Goal: Information Seeking & Learning: Compare options

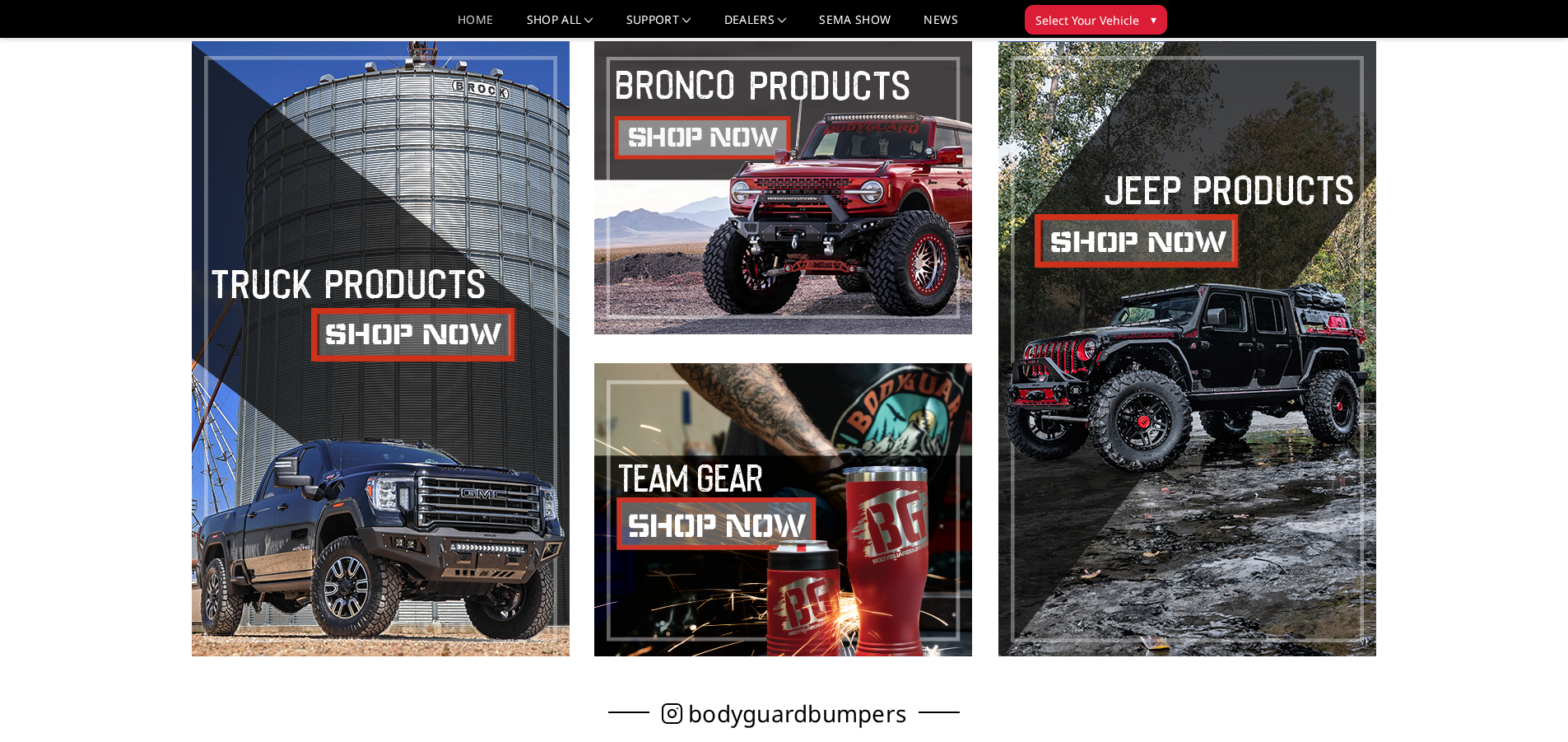
scroll to position [823, 0]
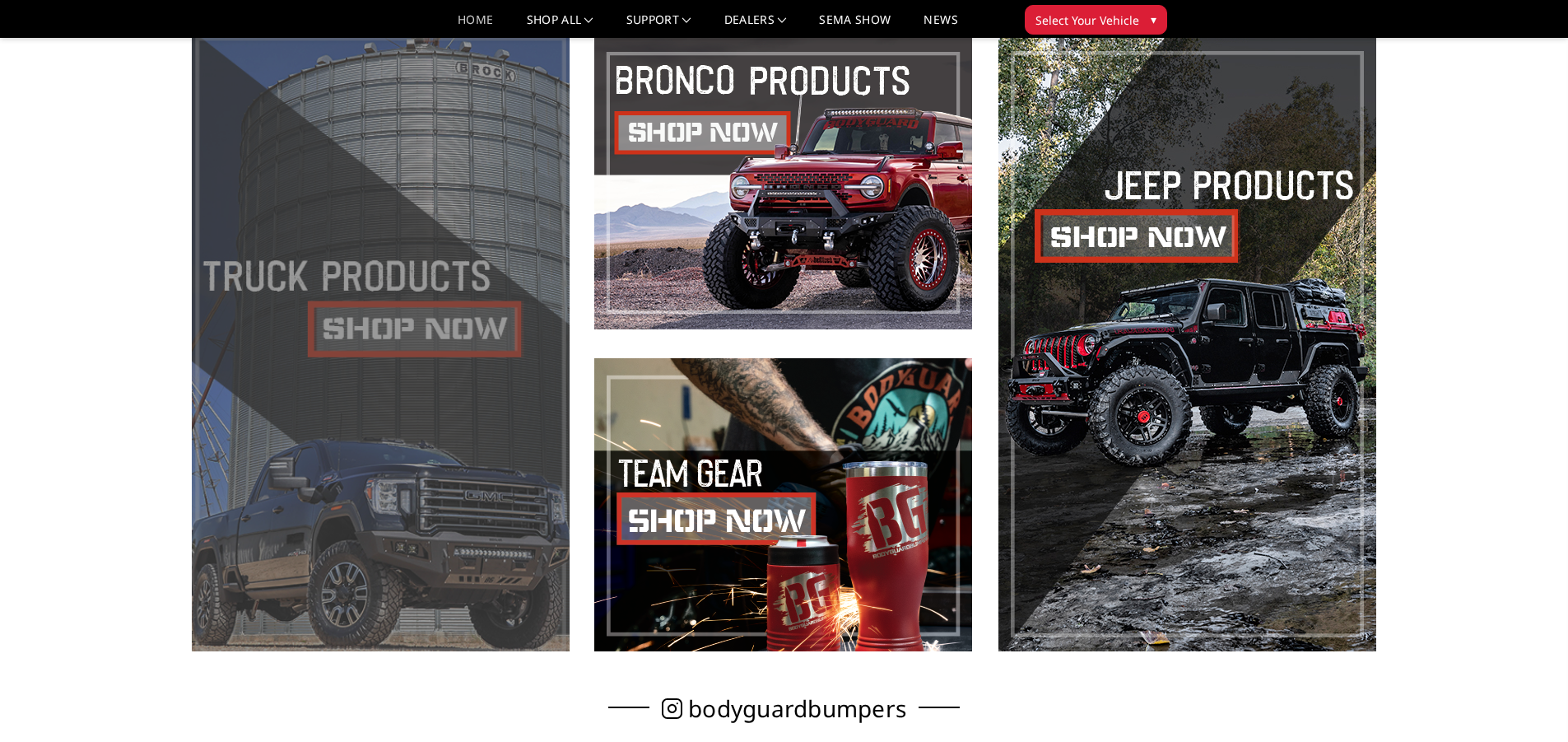
click at [416, 343] on span at bounding box center [381, 344] width 378 height 615
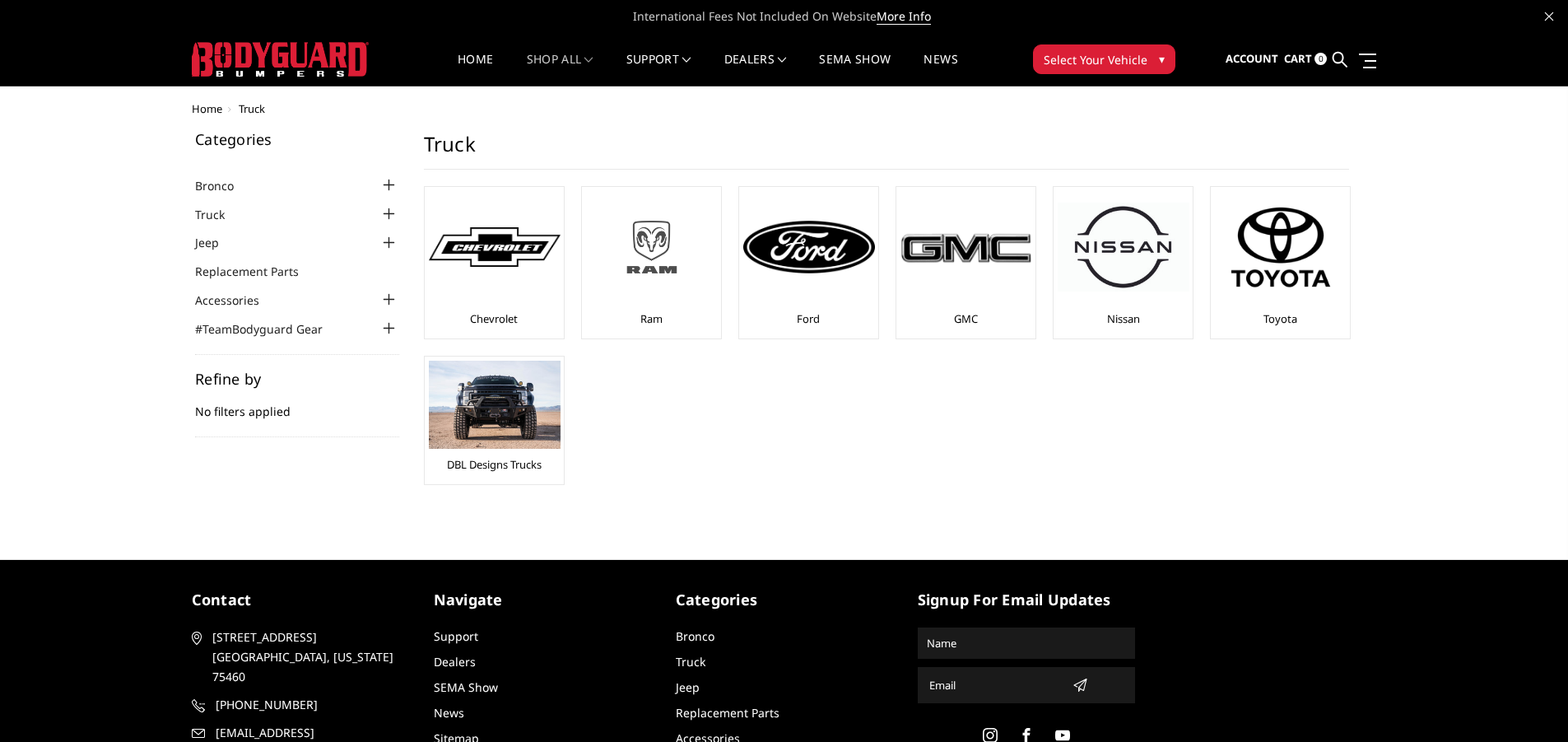
click at [667, 254] on img at bounding box center [652, 246] width 132 height 74
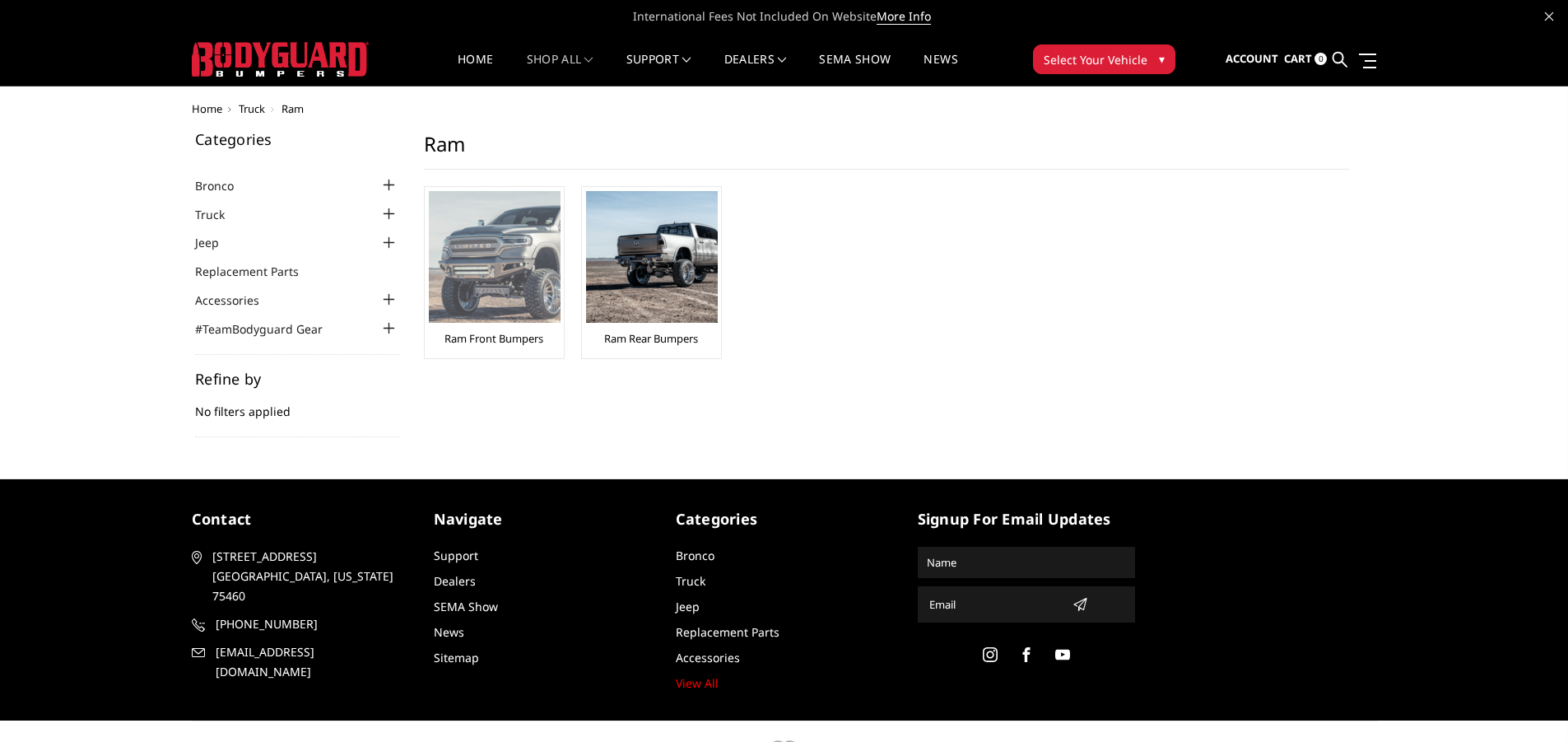
click at [516, 301] on img at bounding box center [495, 256] width 132 height 132
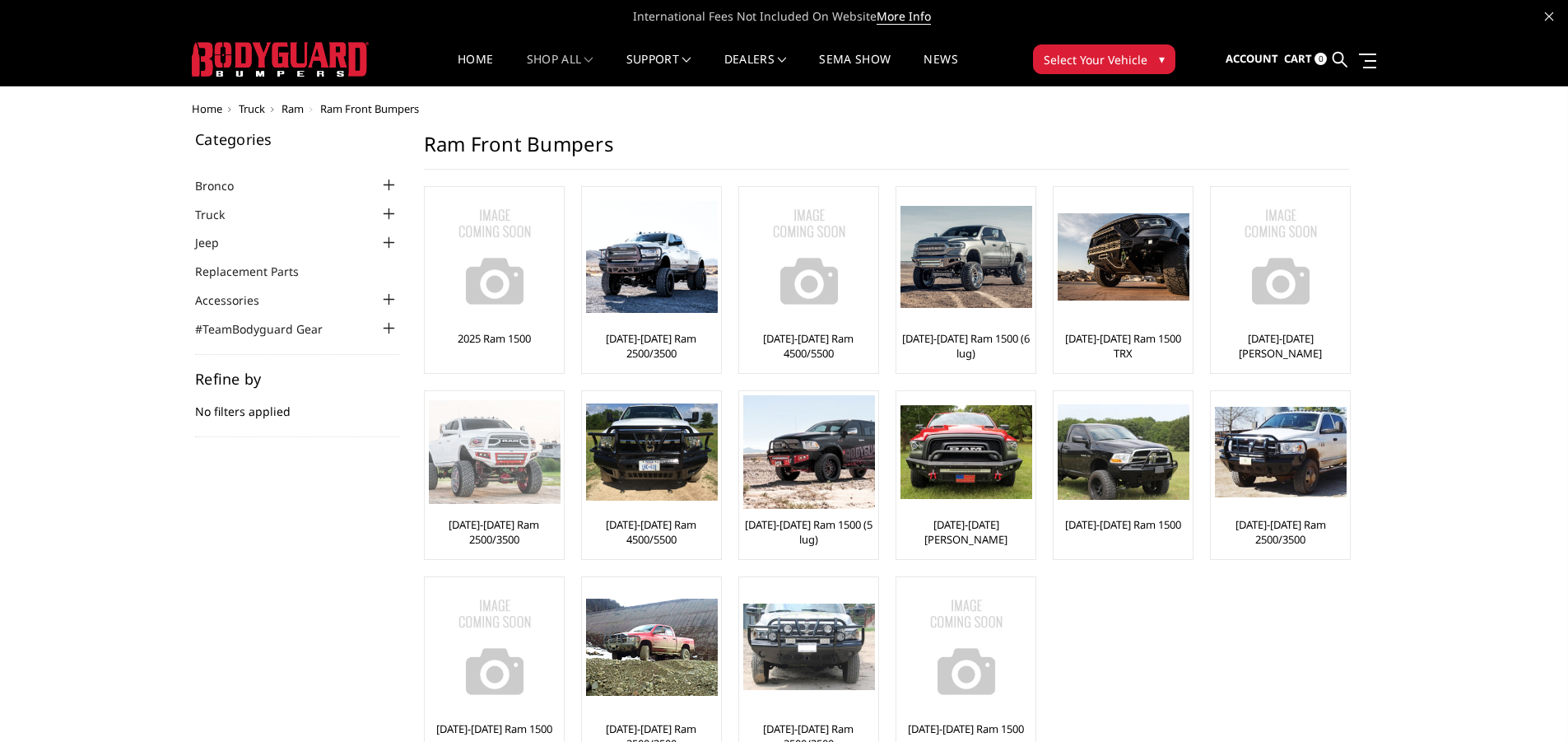
click at [524, 479] on img at bounding box center [495, 451] width 132 height 104
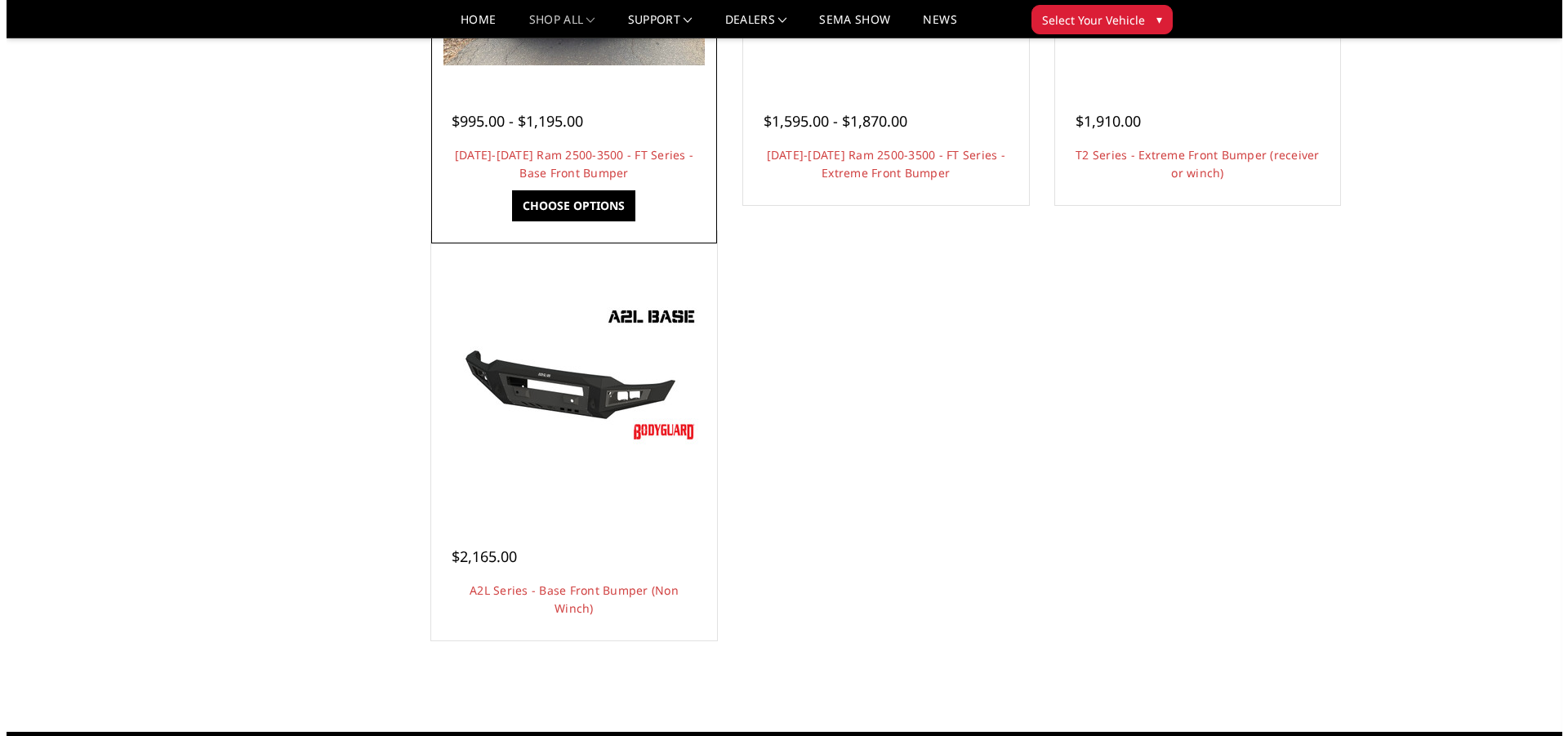
scroll to position [408, 0]
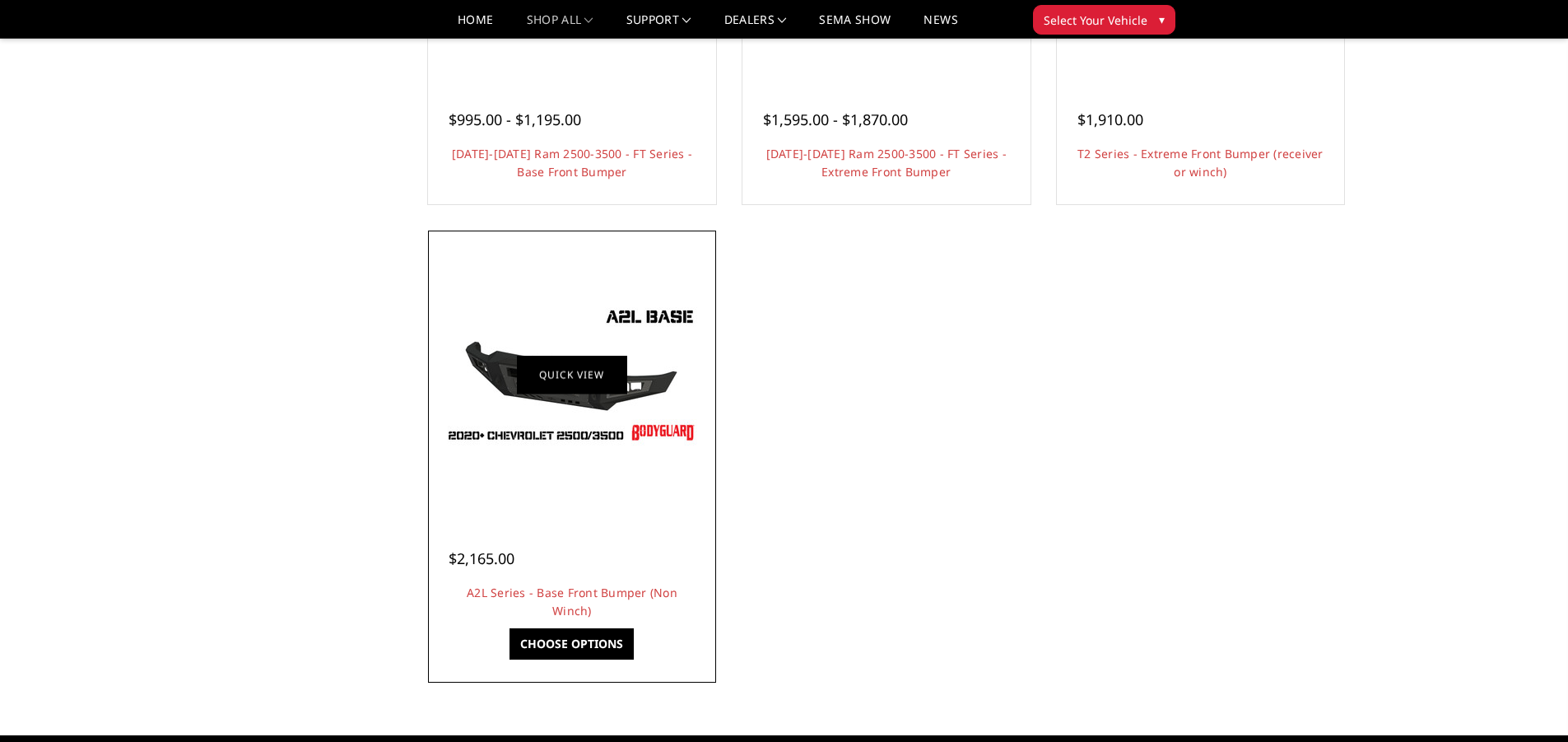
click at [594, 394] on link "Quick view" at bounding box center [573, 374] width 111 height 39
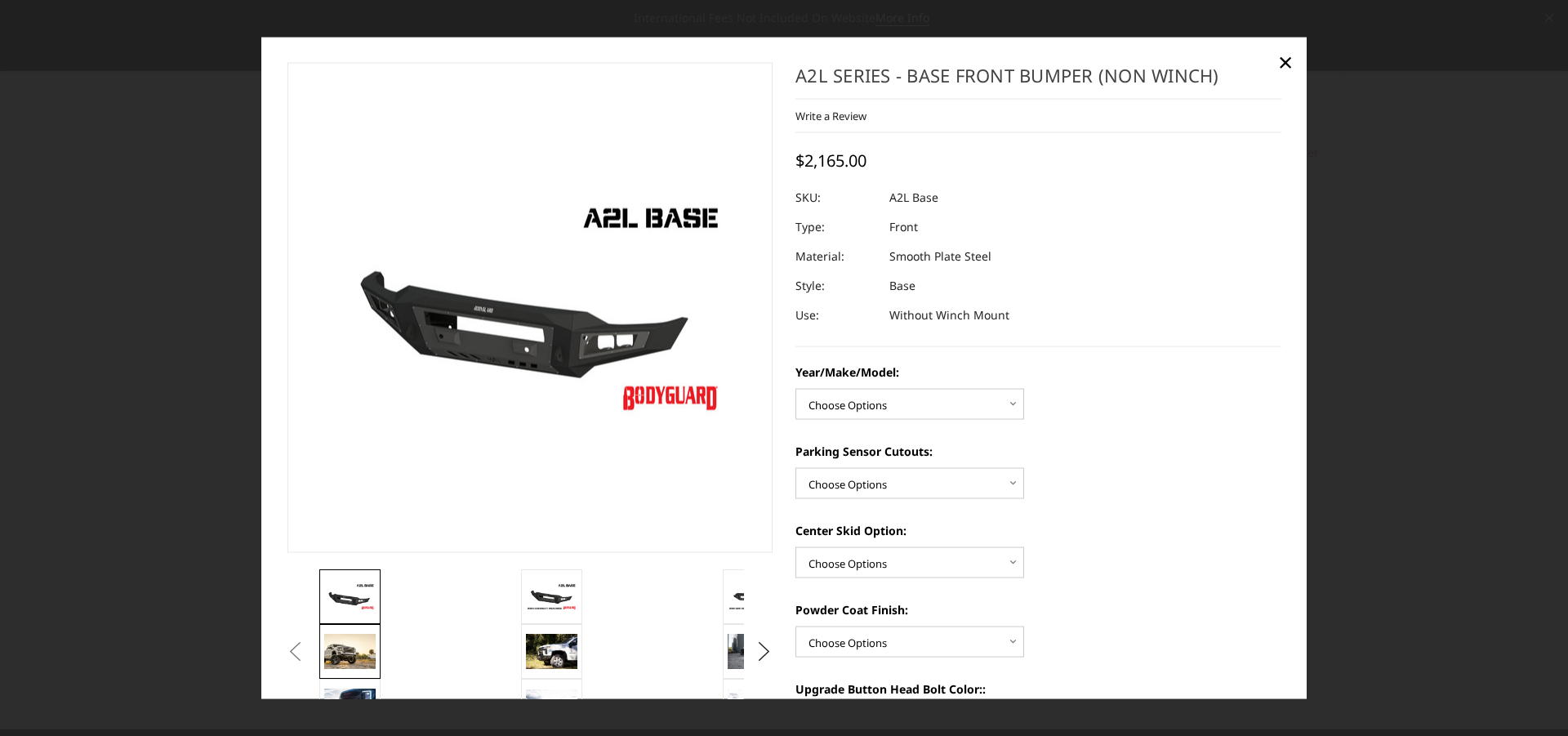
click at [366, 654] on img at bounding box center [349, 652] width 51 height 35
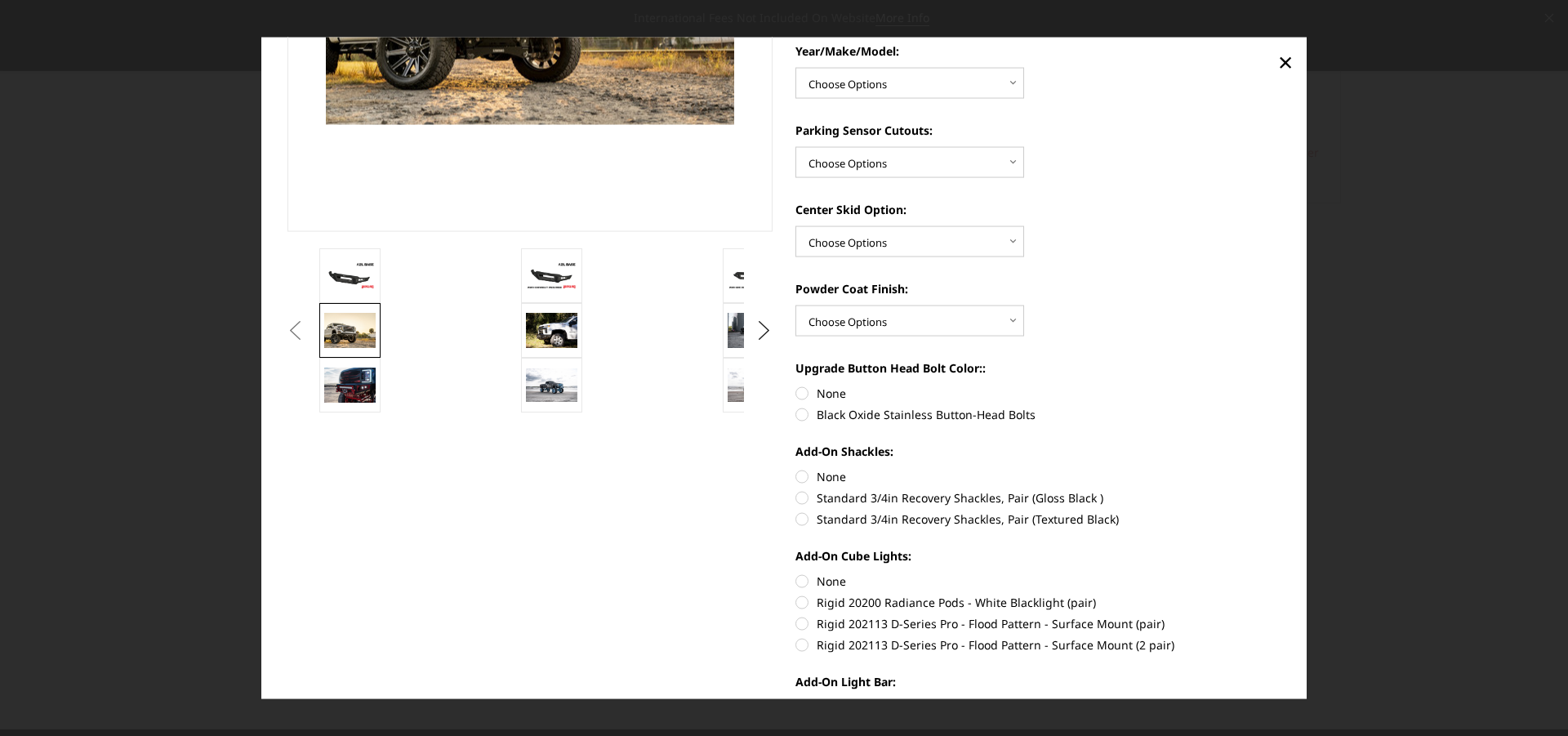
scroll to position [327, 0]
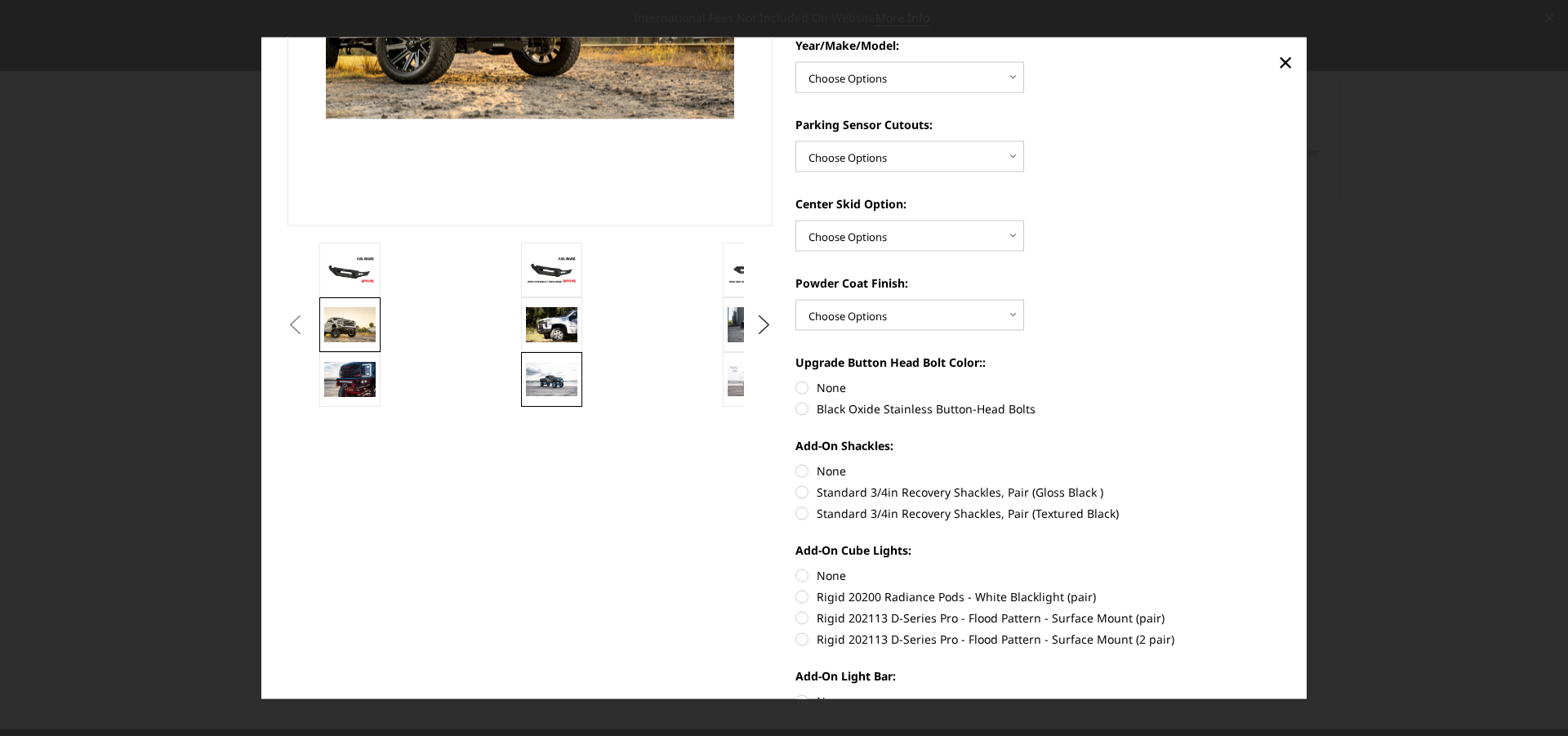
click at [571, 392] on img at bounding box center [551, 379] width 51 height 33
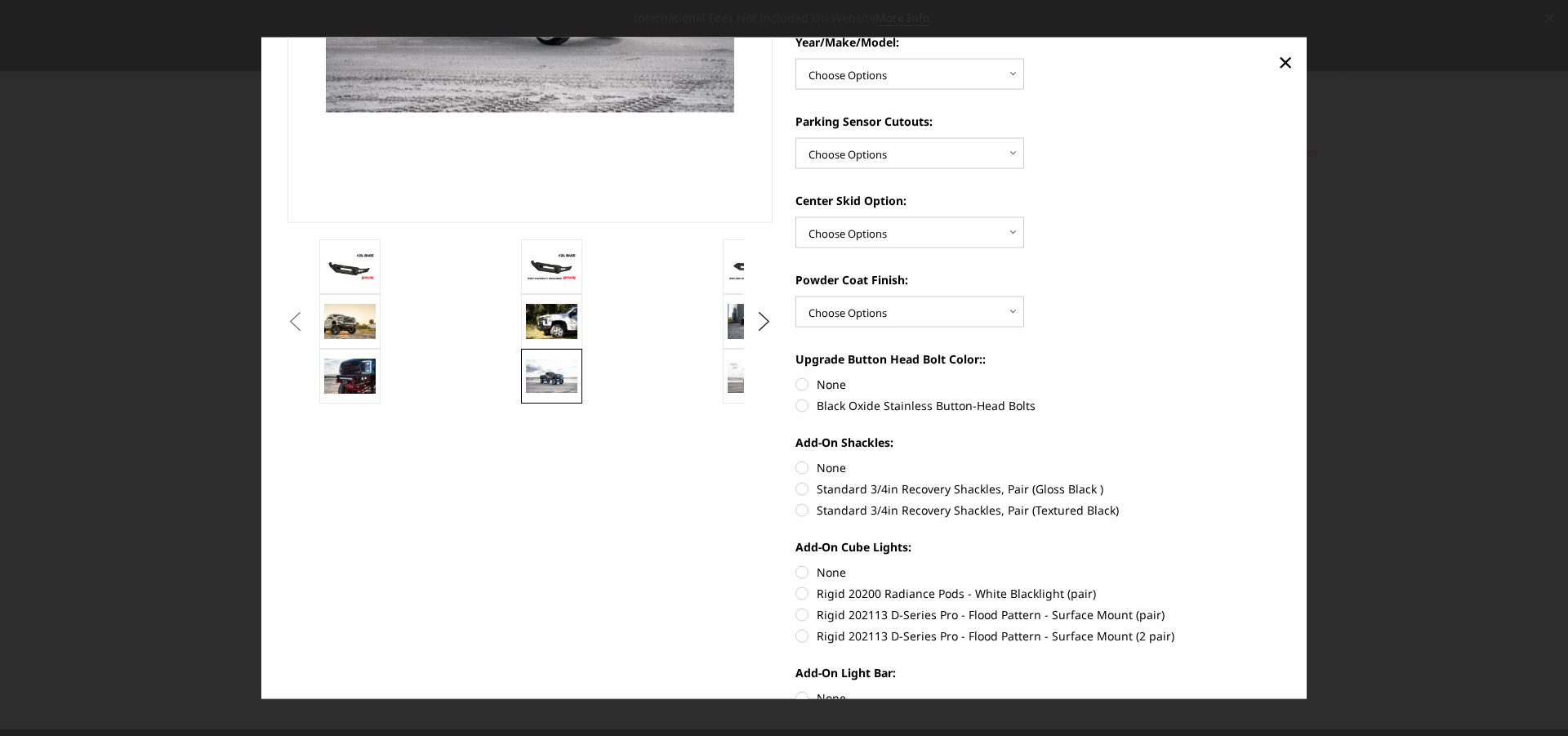
scroll to position [167, 0]
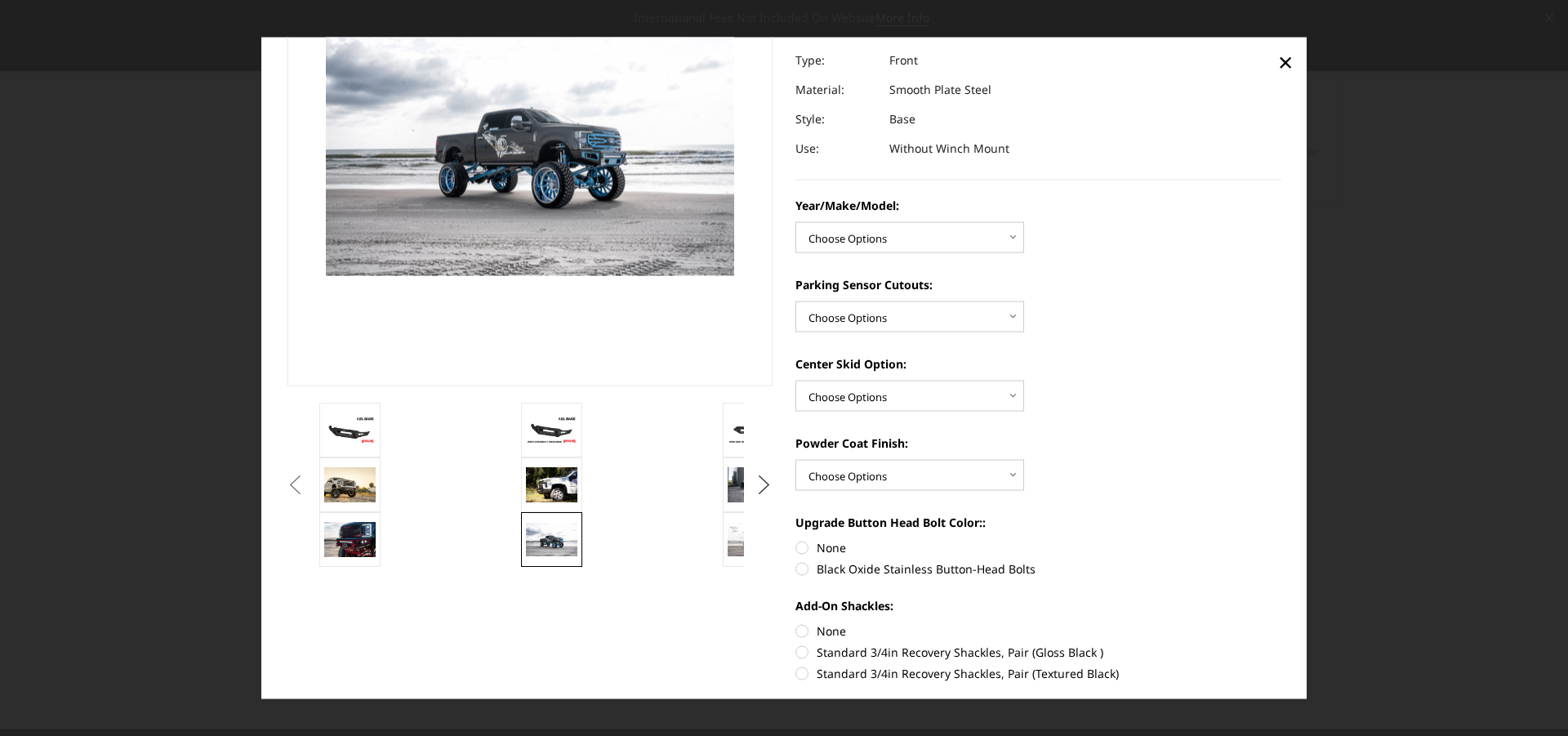
click at [758, 483] on button "Next" at bounding box center [763, 484] width 25 height 25
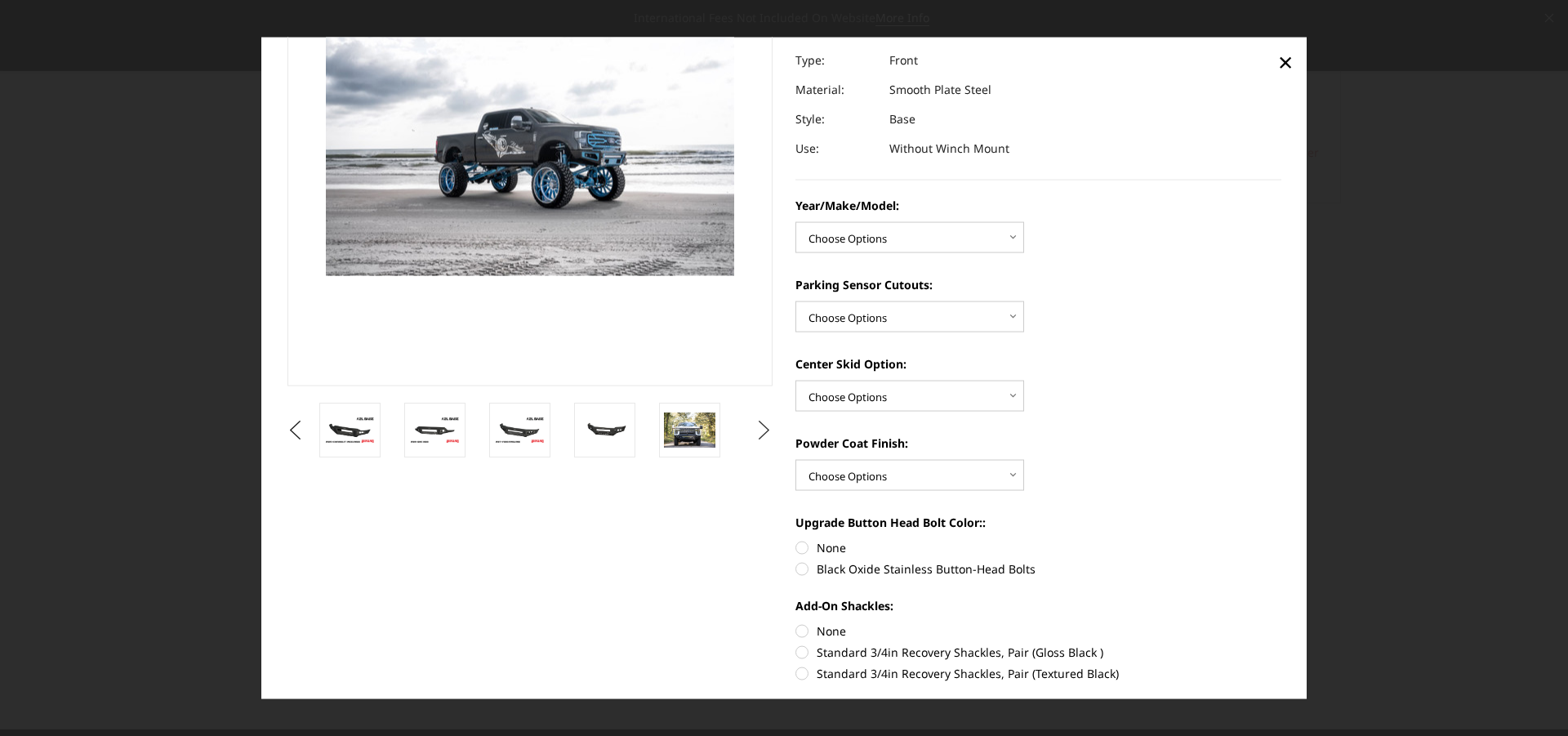
click at [766, 432] on button "Next" at bounding box center [763, 429] width 25 height 25
click at [765, 432] on button "Next" at bounding box center [763, 429] width 25 height 25
click at [752, 430] on button "Next" at bounding box center [763, 429] width 25 height 25
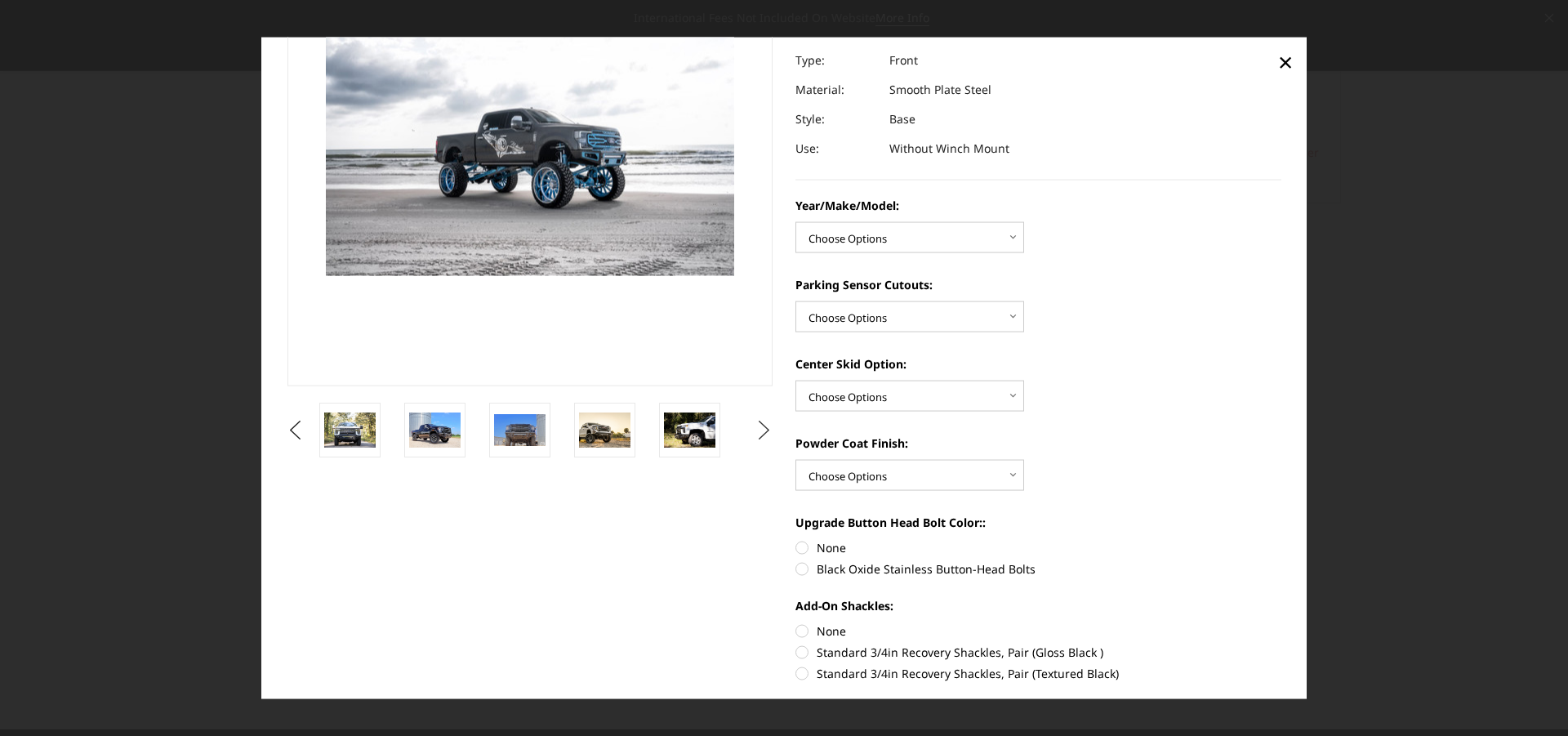
click at [752, 430] on button "Next" at bounding box center [763, 429] width 25 height 25
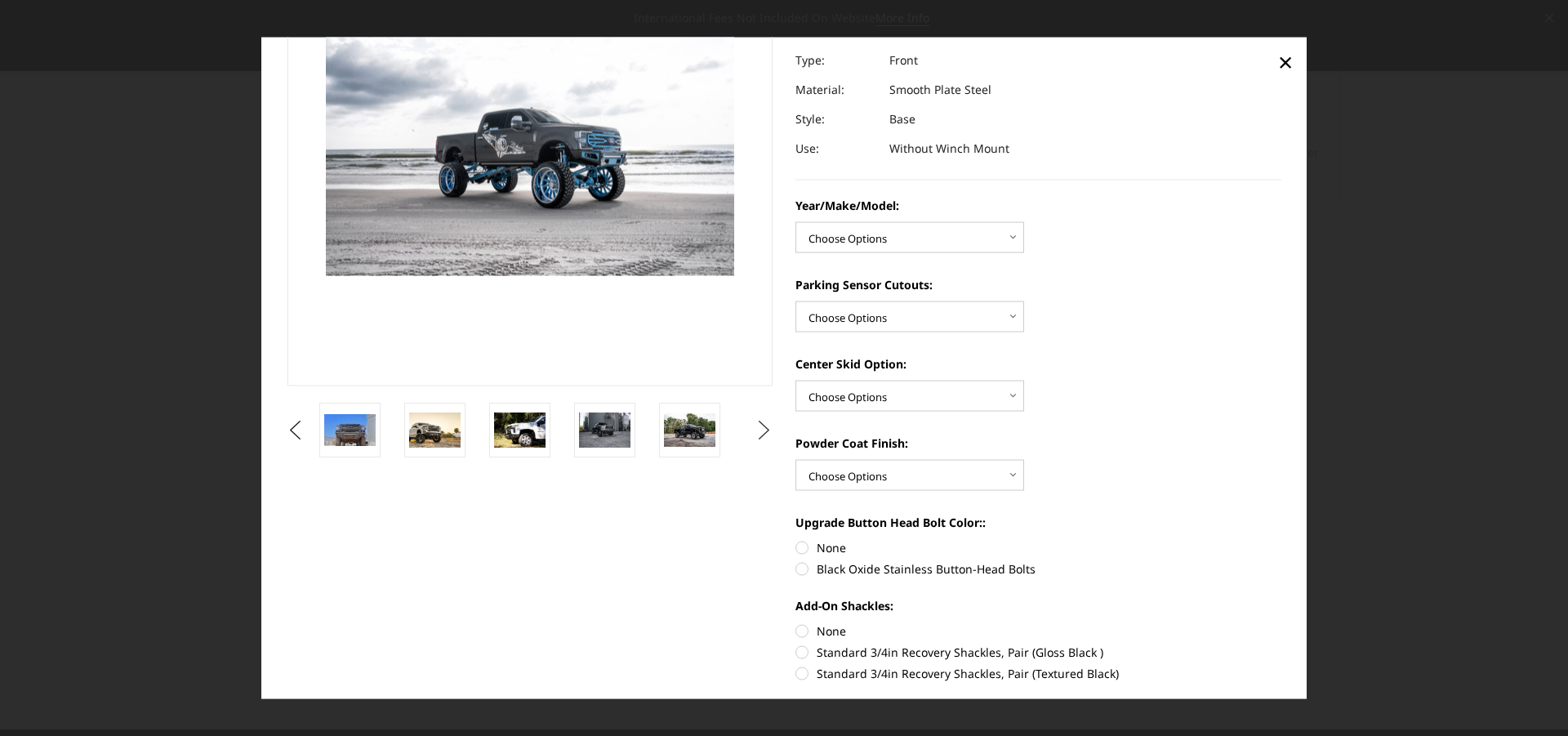
click at [752, 430] on button "Next" at bounding box center [763, 429] width 25 height 25
click at [757, 426] on button "Next" at bounding box center [763, 429] width 25 height 25
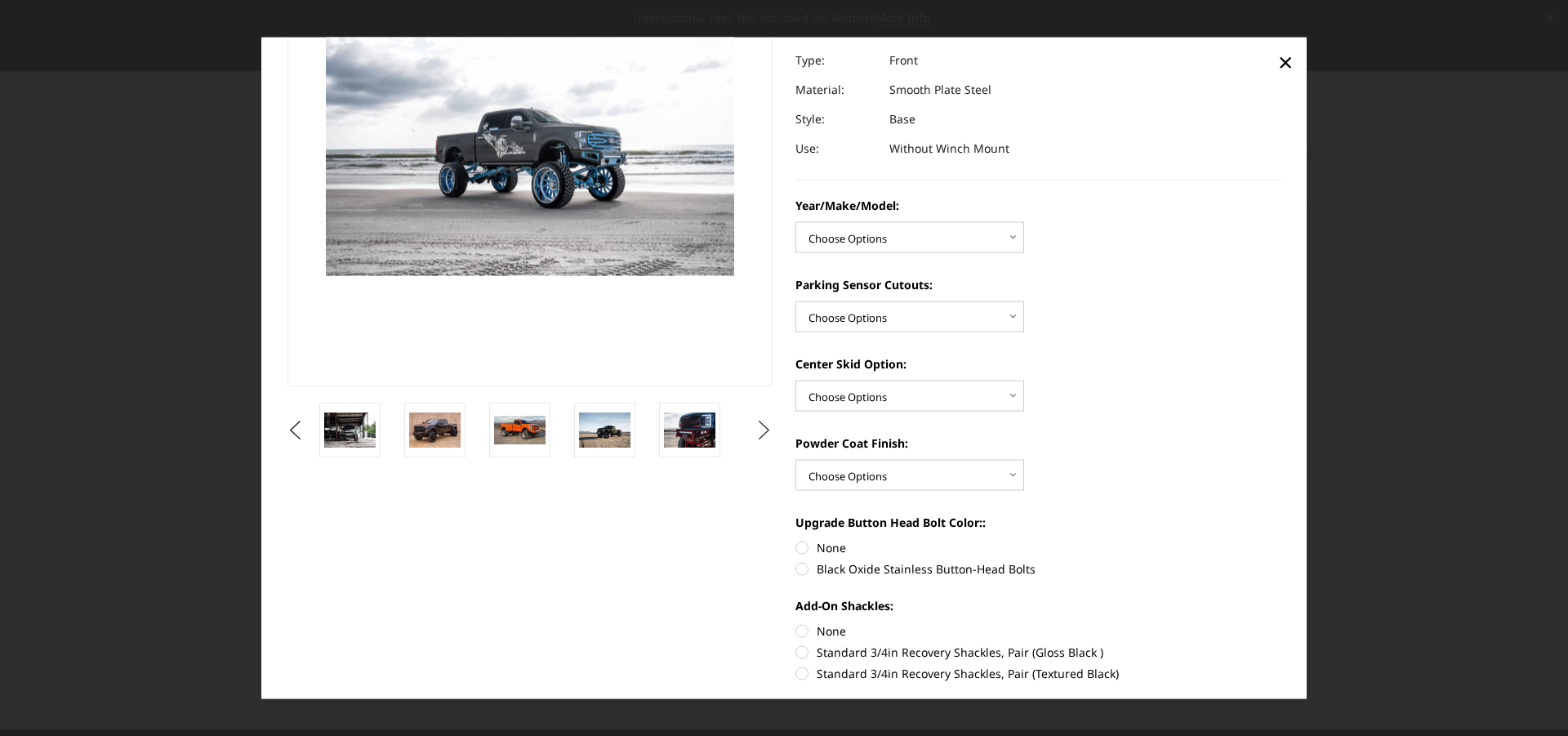
click at [757, 426] on button "Next" at bounding box center [763, 429] width 25 height 25
click at [759, 434] on button "Next" at bounding box center [763, 429] width 25 height 25
click at [758, 433] on button "Next" at bounding box center [763, 429] width 25 height 25
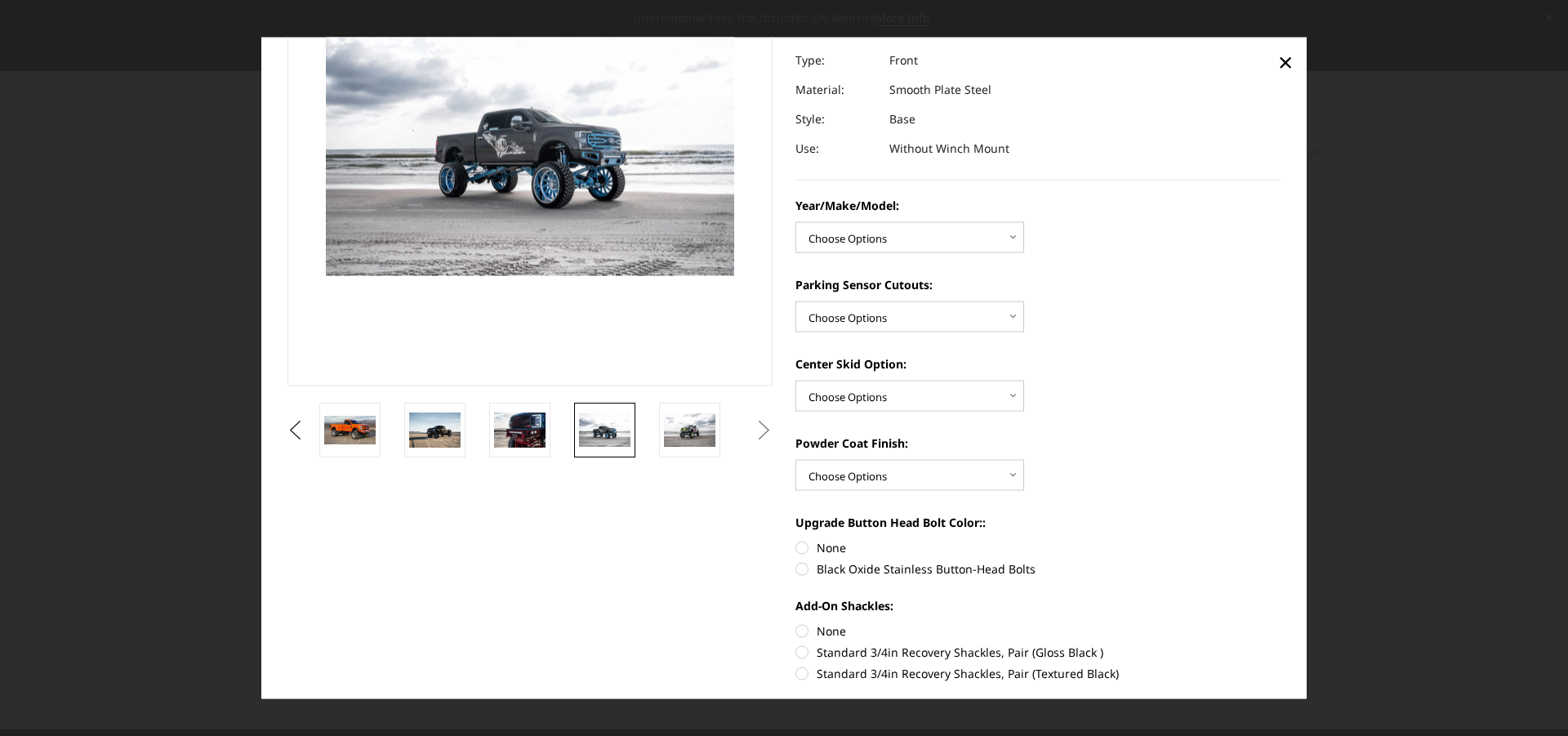
click at [758, 433] on button "Next" at bounding box center [763, 429] width 25 height 25
click at [696, 432] on img at bounding box center [690, 429] width 51 height 34
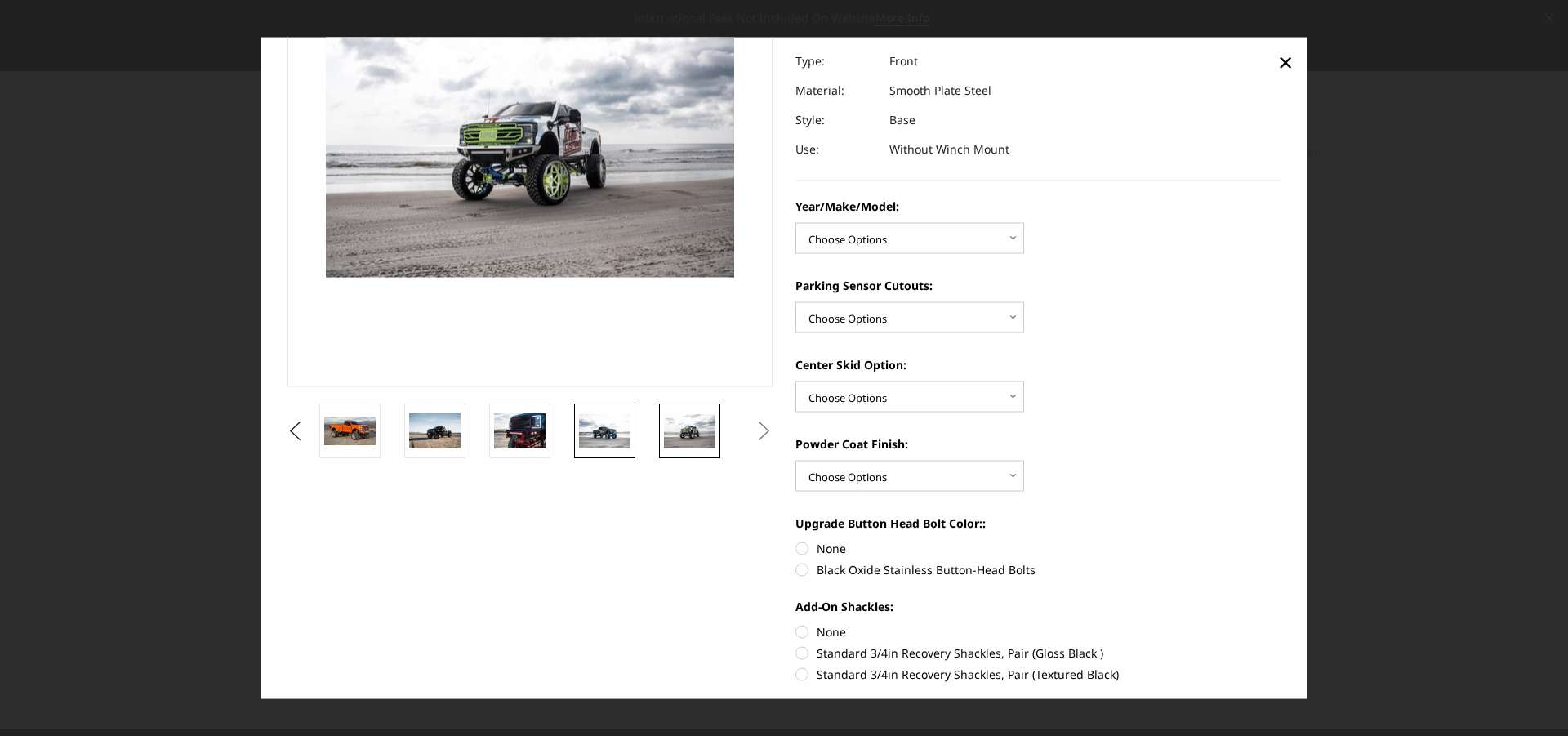
click at [609, 435] on img at bounding box center [604, 430] width 51 height 33
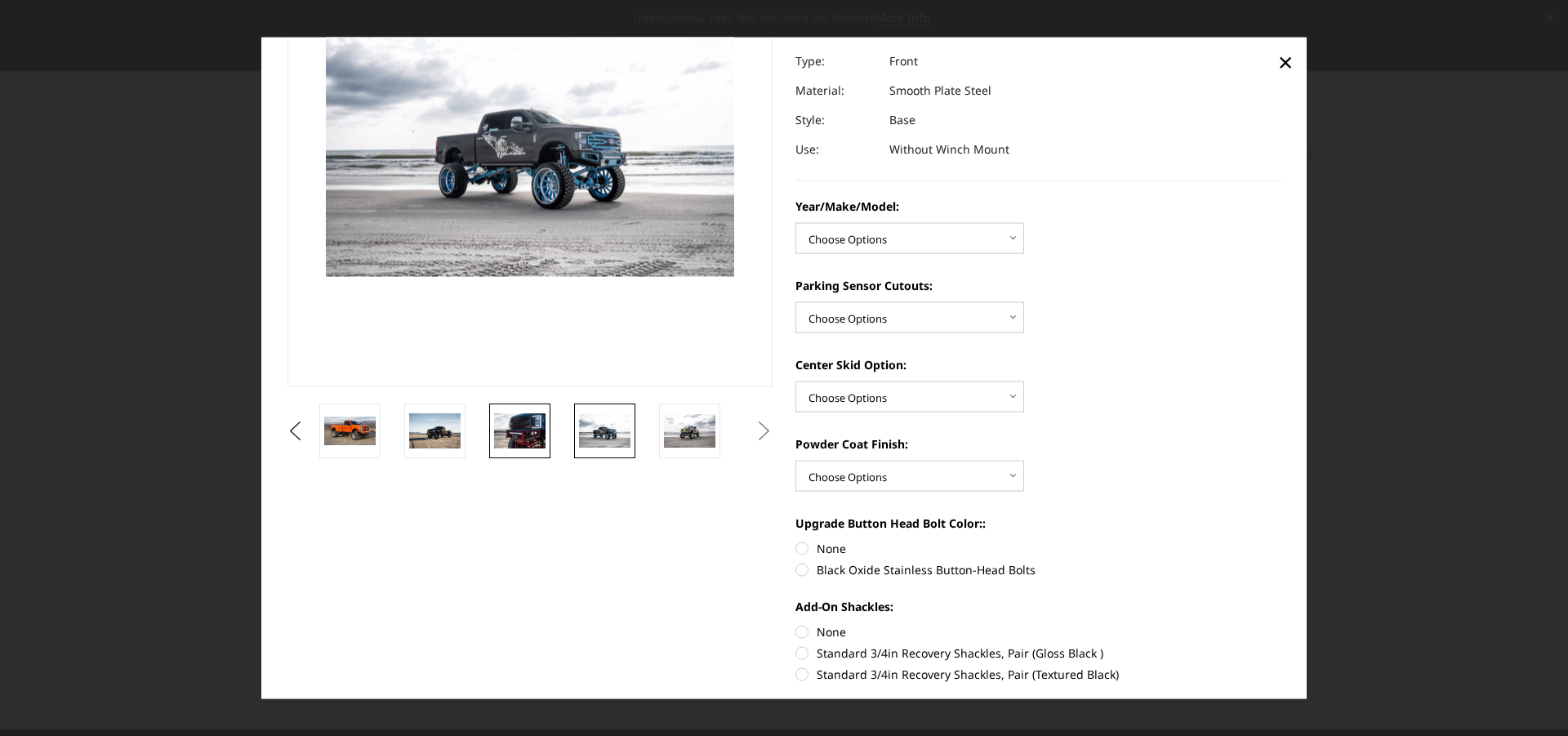
click at [527, 431] on img at bounding box center [519, 430] width 51 height 34
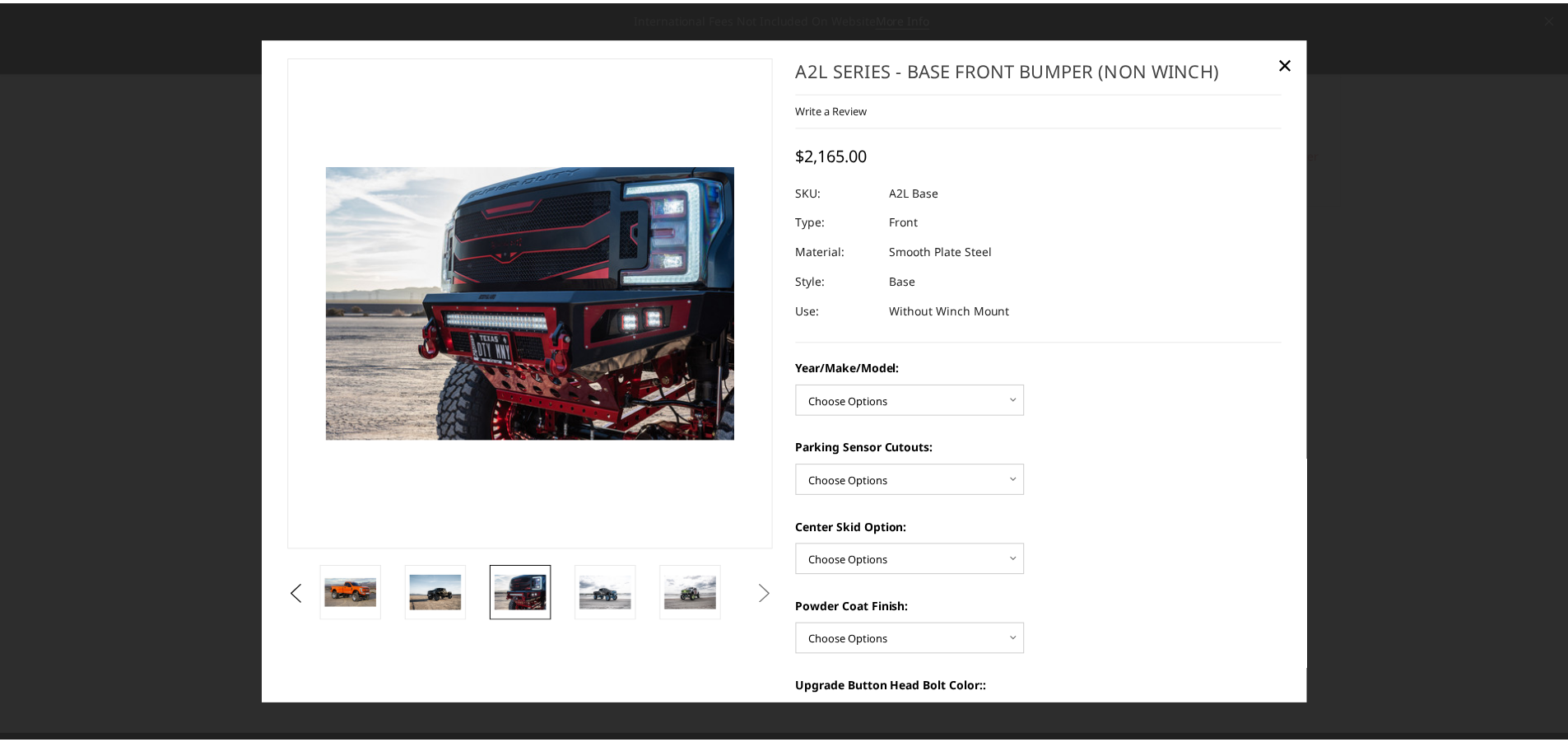
scroll to position [0, 0]
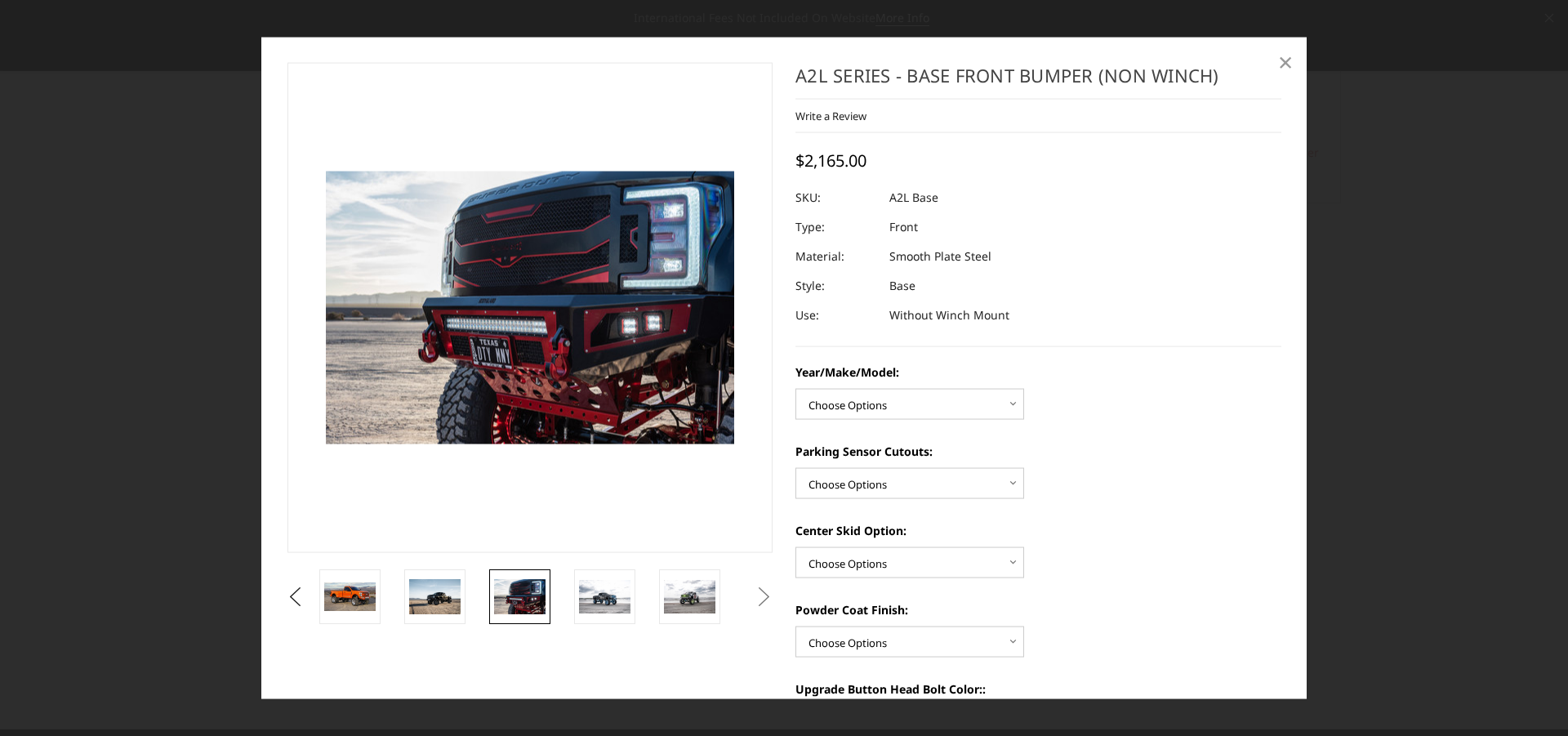
click at [1281, 61] on span "×" at bounding box center [1284, 62] width 15 height 35
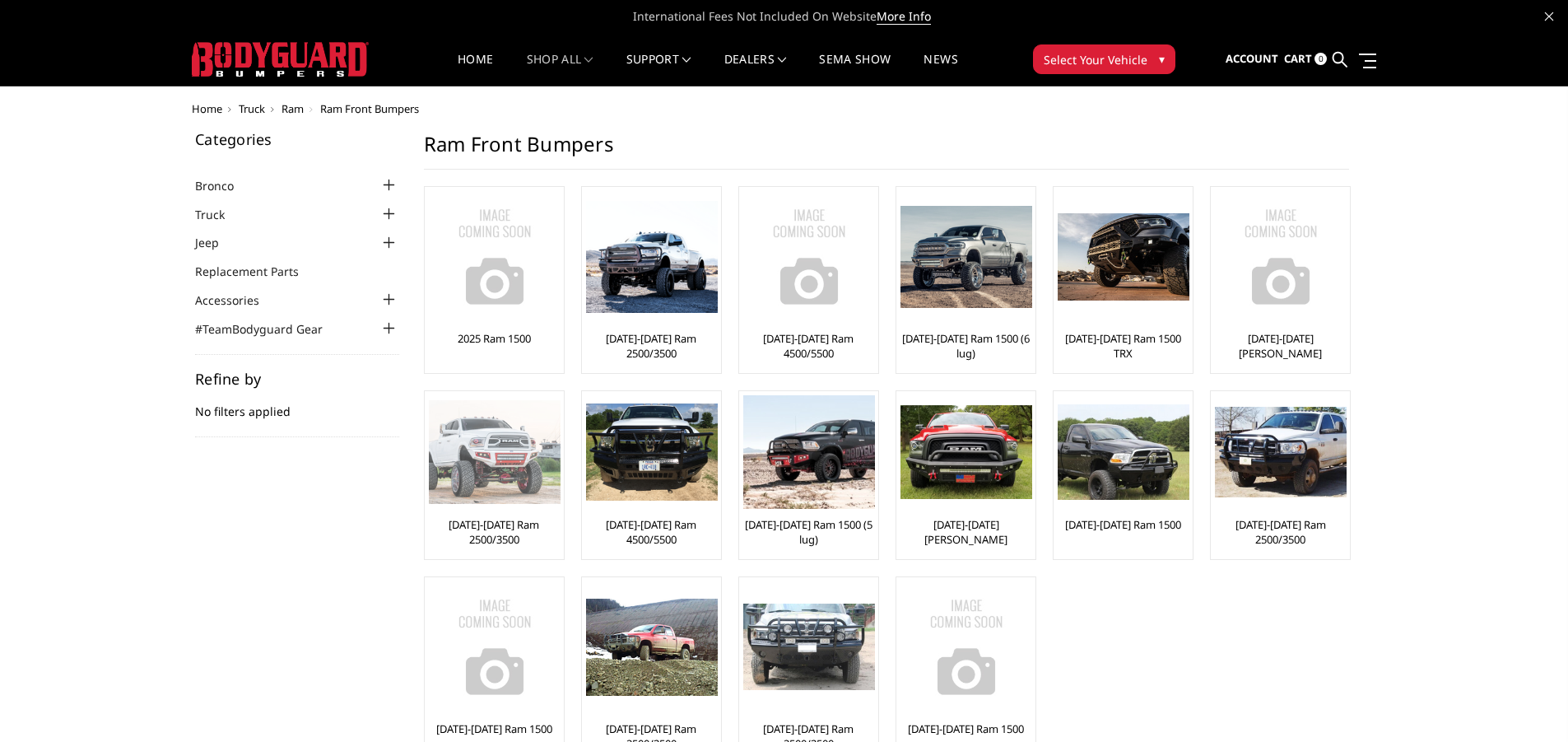
click at [513, 472] on img at bounding box center [495, 451] width 132 height 104
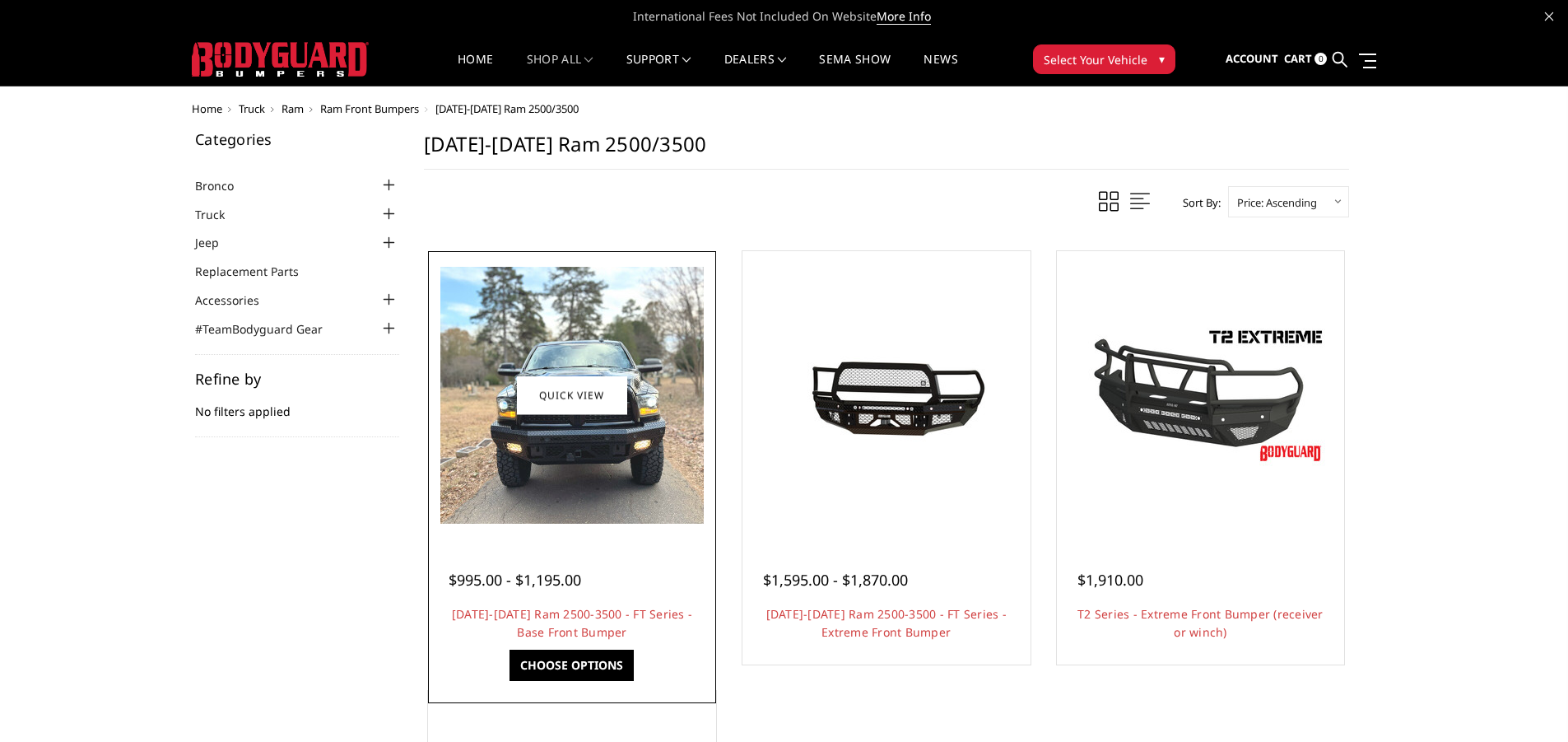
click at [567, 437] on img at bounding box center [572, 396] width 263 height 257
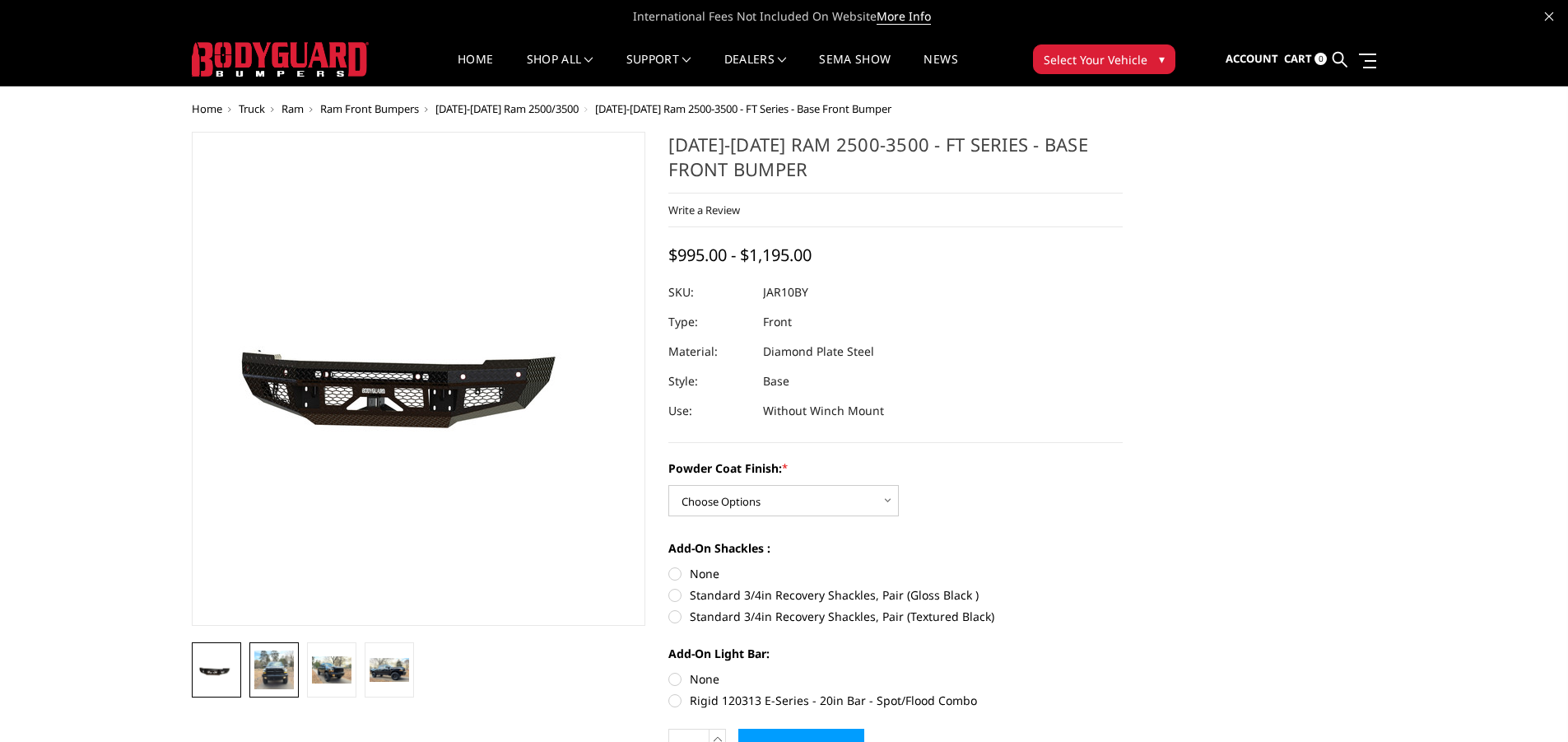
click at [283, 659] on img at bounding box center [274, 669] width 40 height 39
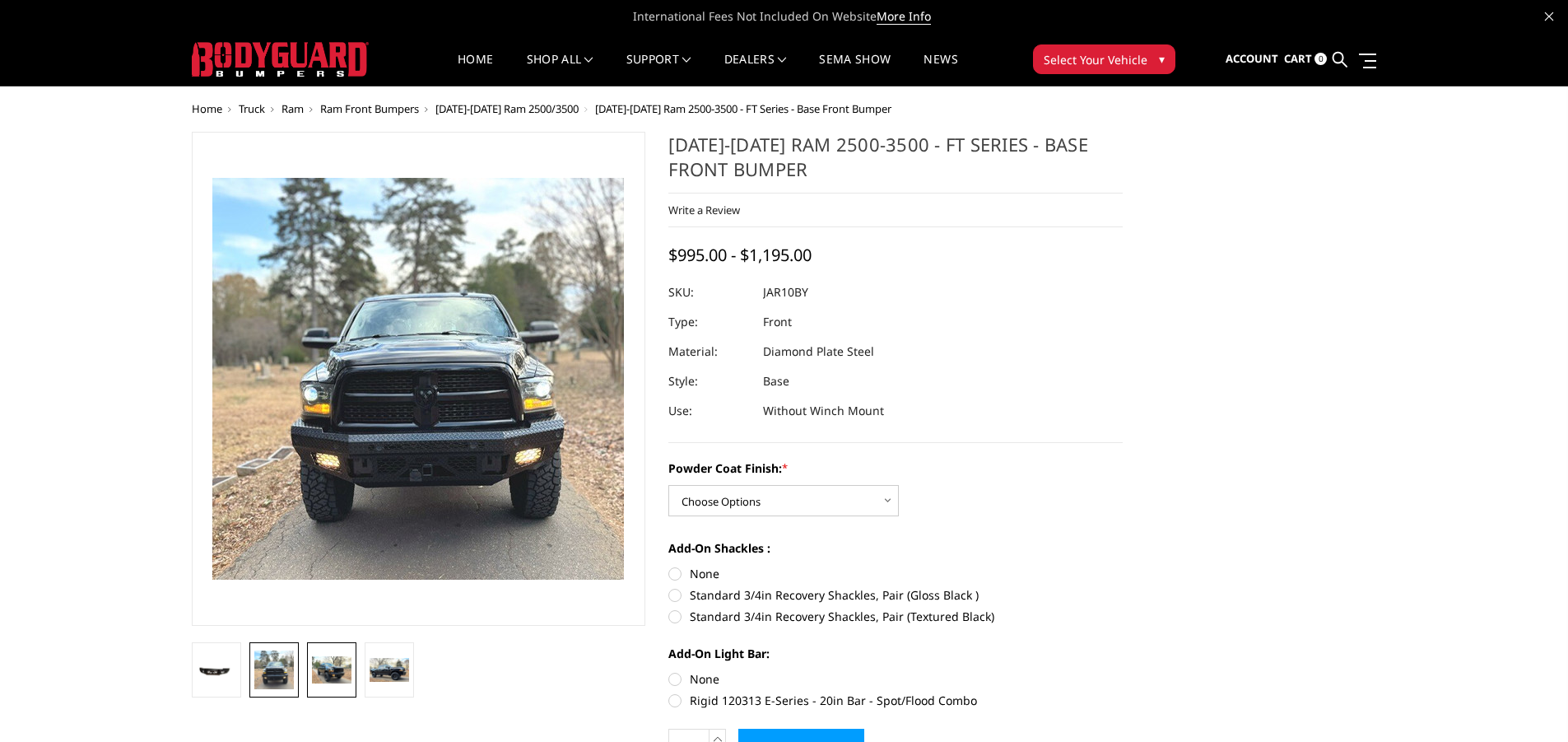
click at [323, 661] on img at bounding box center [331, 669] width 40 height 27
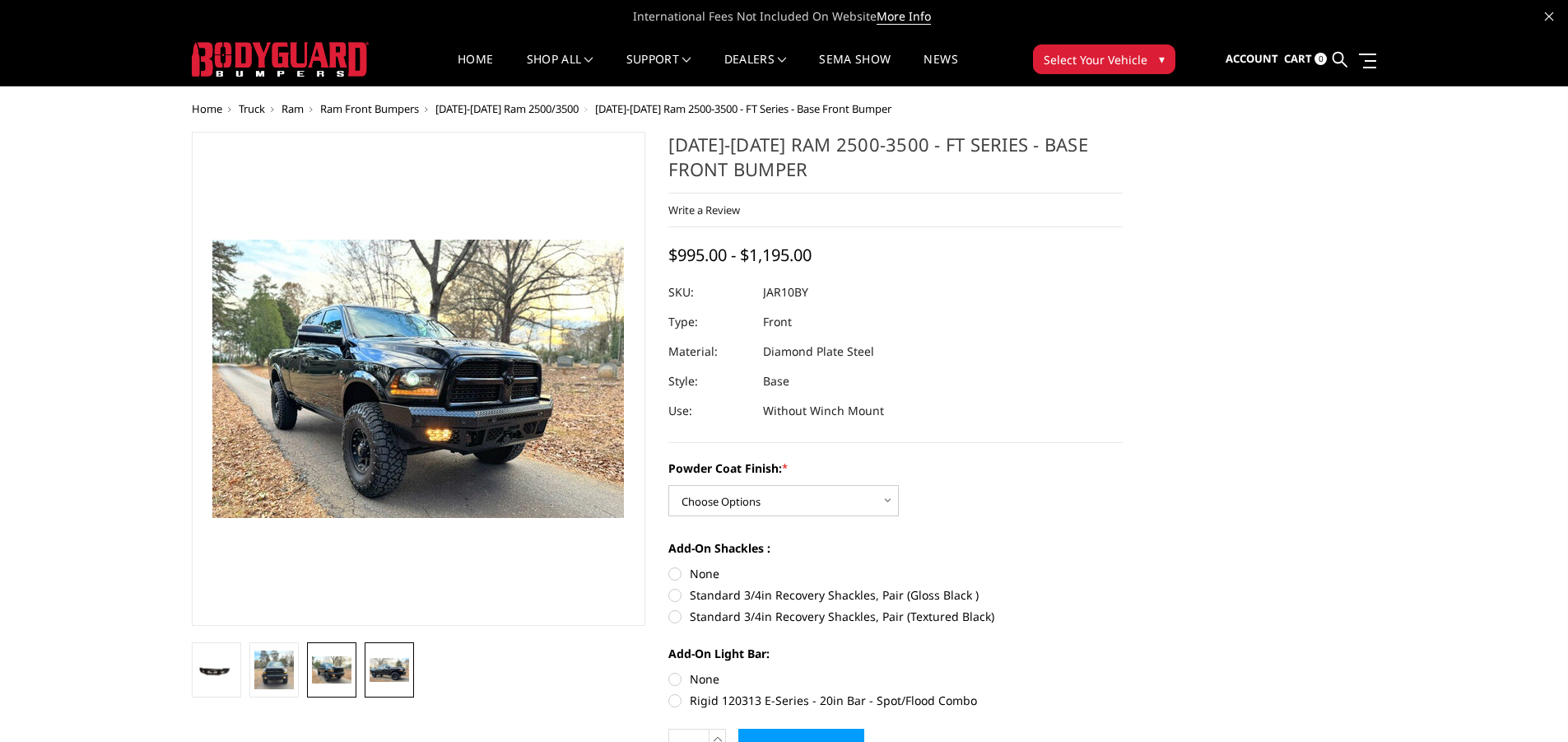
click at [390, 669] on img at bounding box center [390, 670] width 40 height 25
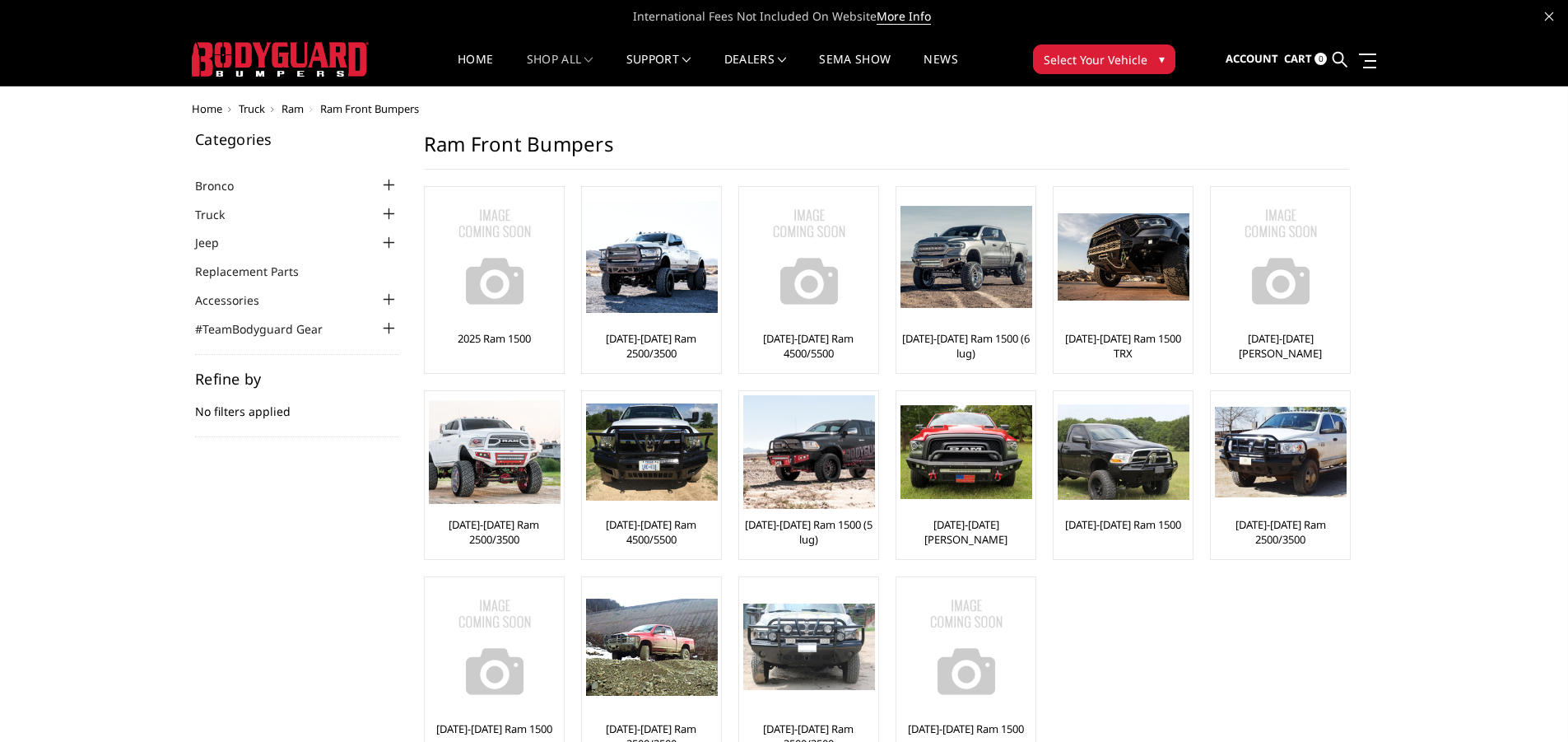
click at [259, 215] on li "Truck Chevrolet Chevrolet Front Bumpers [DATE]-[DATE] Chevrolet Silverado 2500/…" at bounding box center [297, 213] width 204 height 19
click at [385, 209] on div at bounding box center [390, 214] width 20 height 20
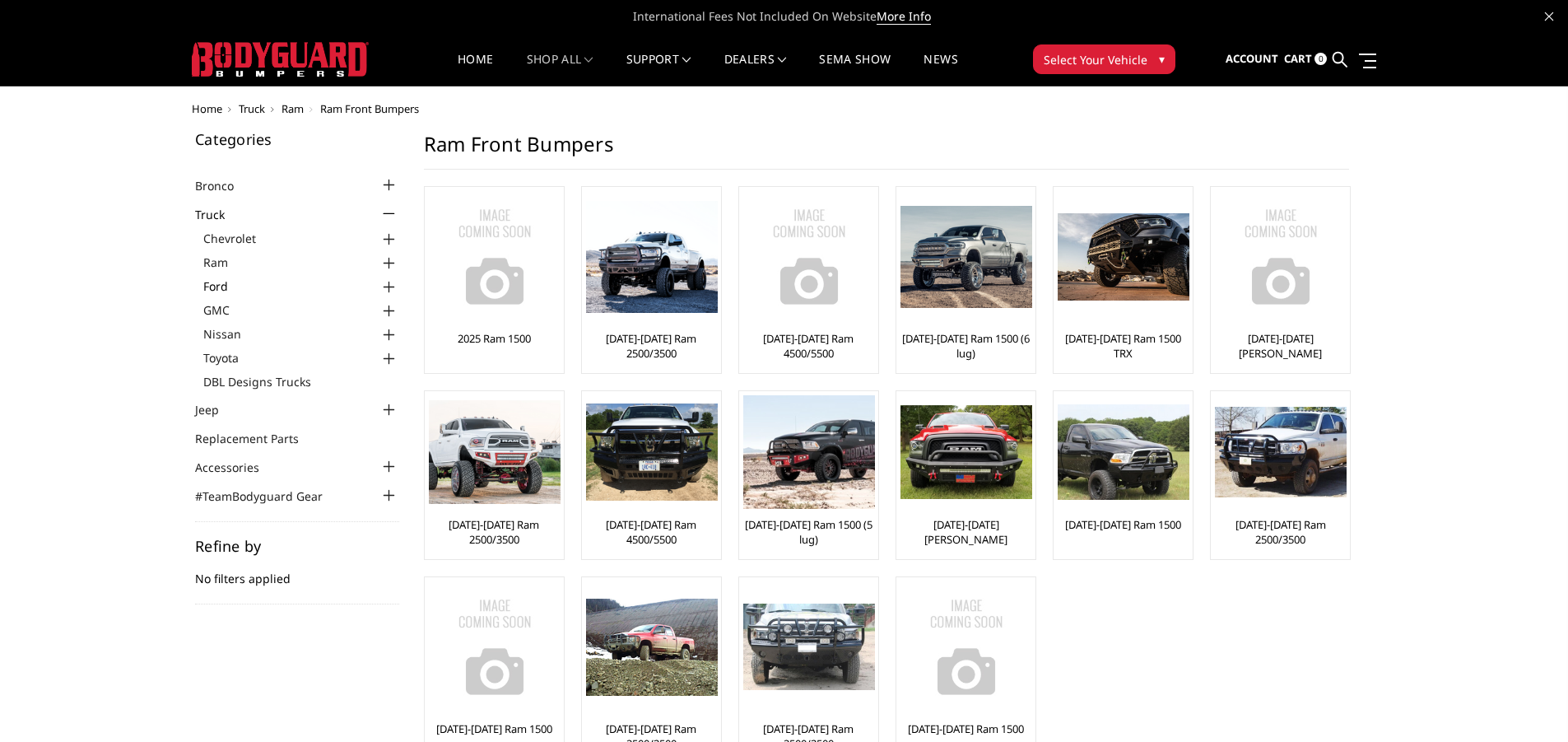
click at [254, 285] on link "Ford" at bounding box center [302, 285] width 196 height 17
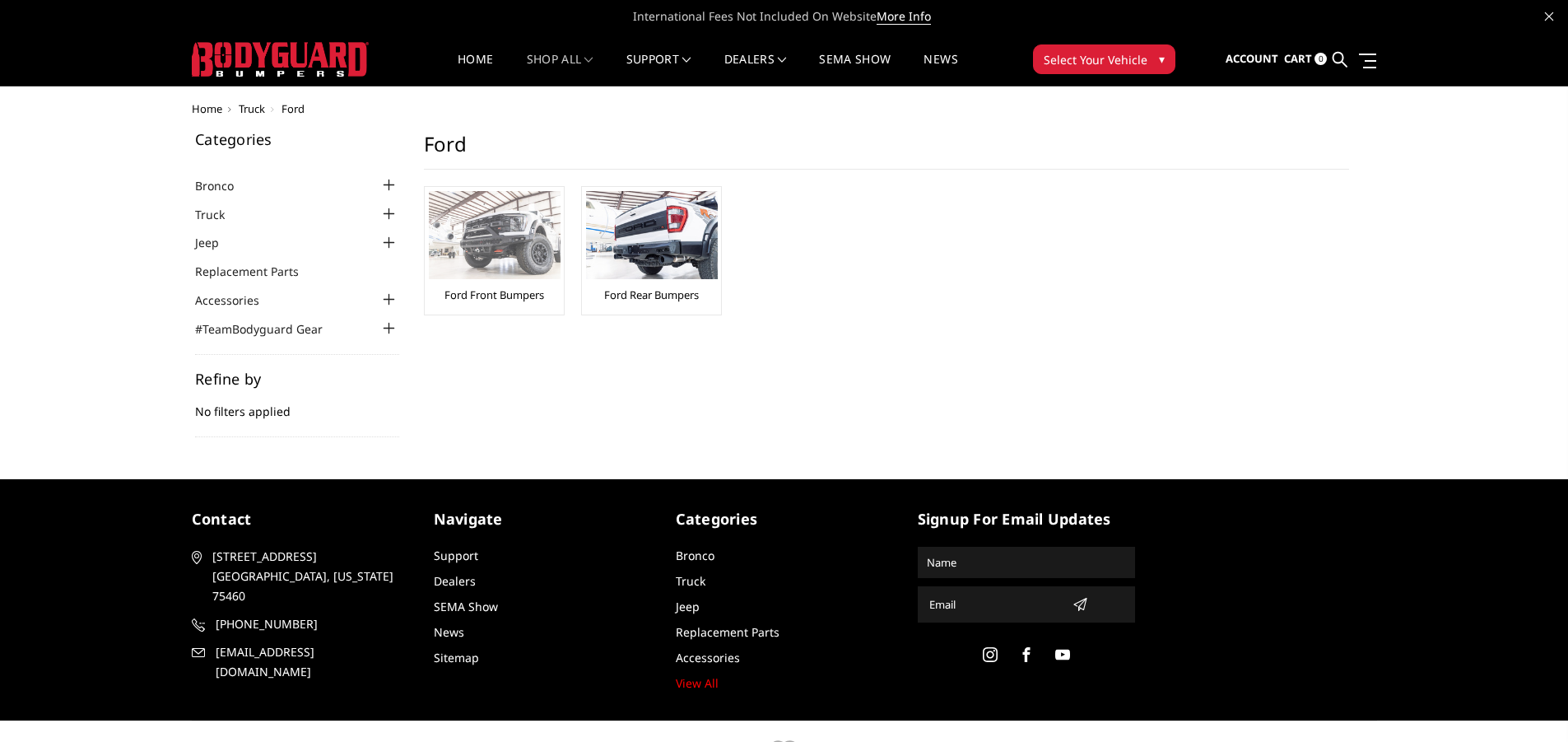
click at [512, 246] on img at bounding box center [495, 234] width 132 height 88
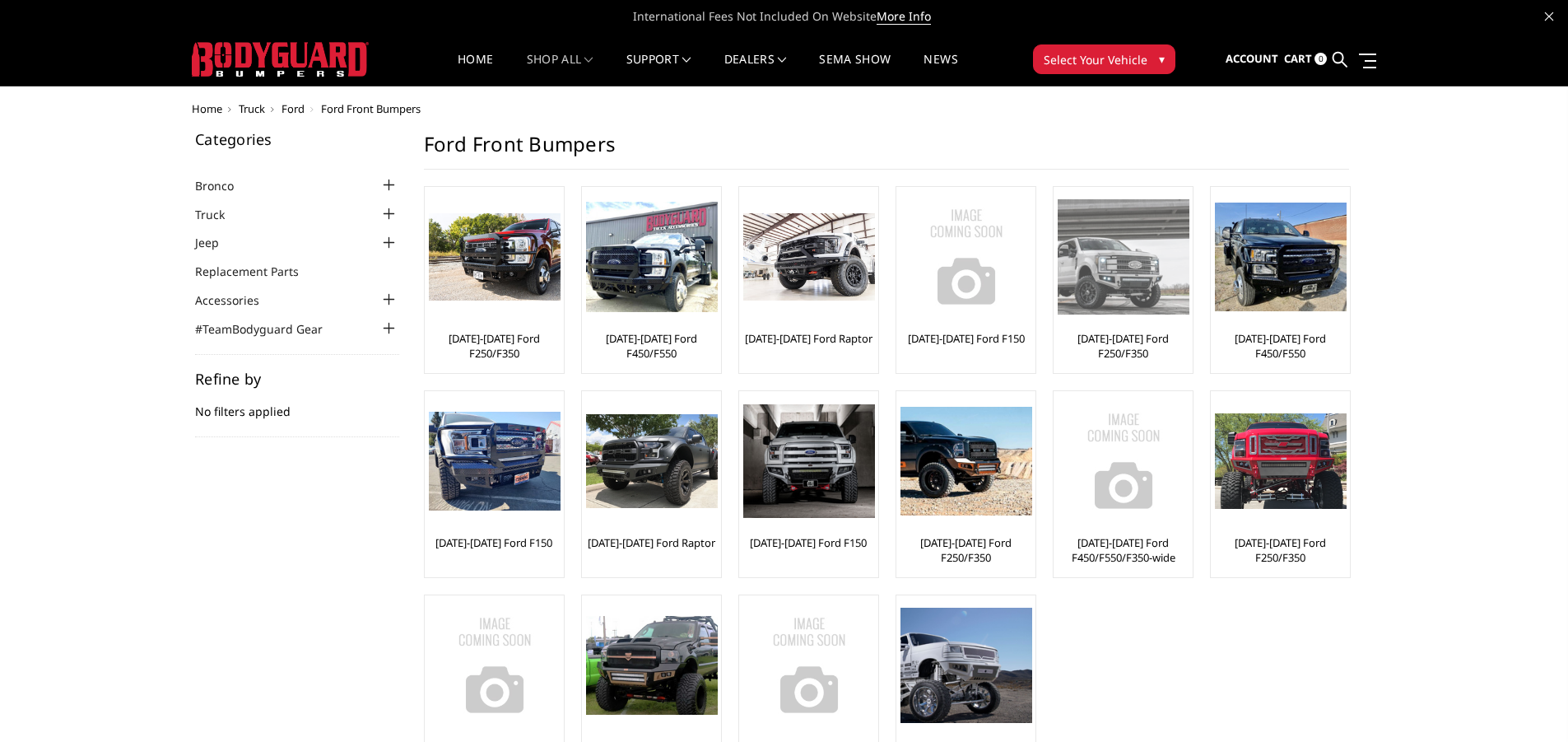
click at [1103, 271] on img at bounding box center [1123, 256] width 132 height 115
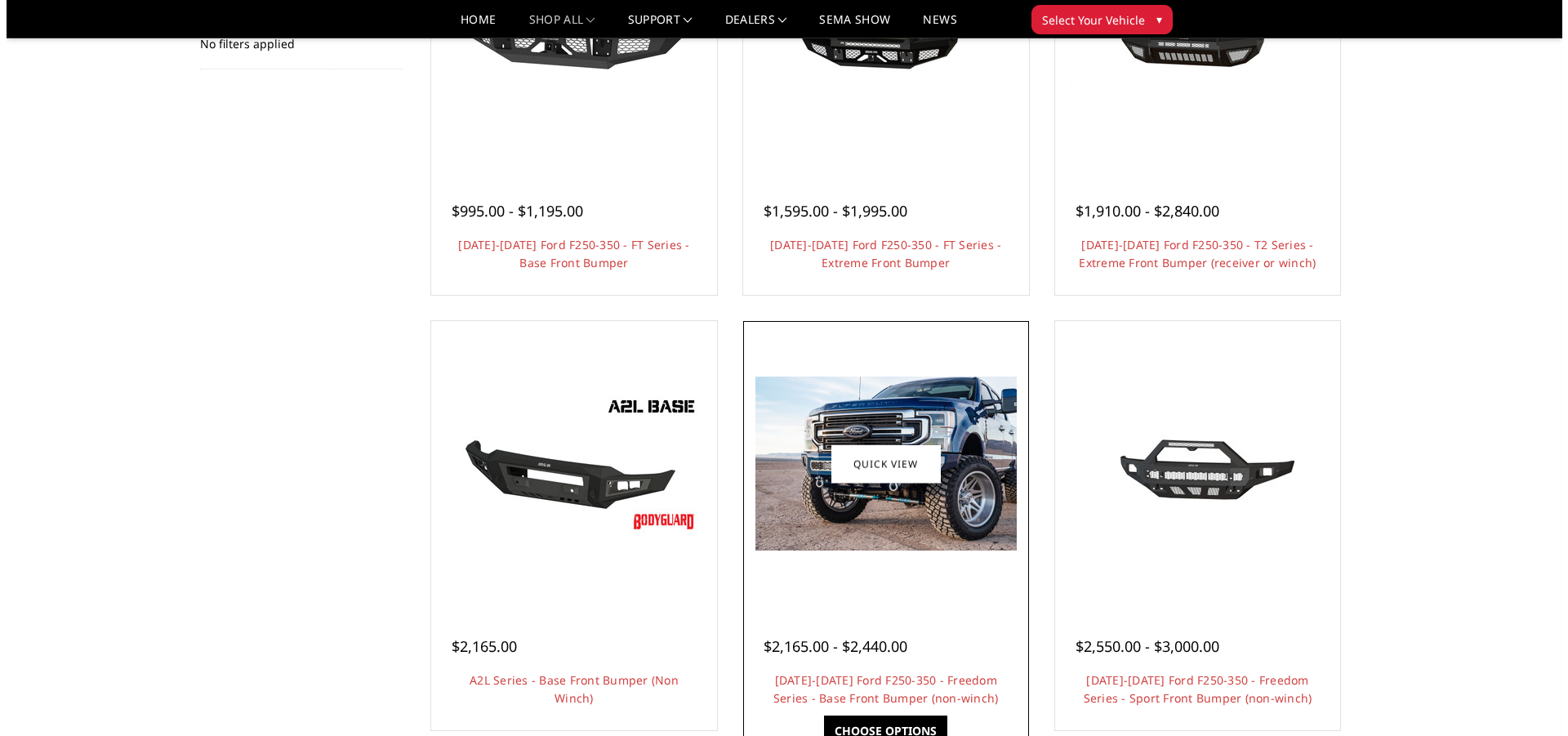
scroll to position [408, 0]
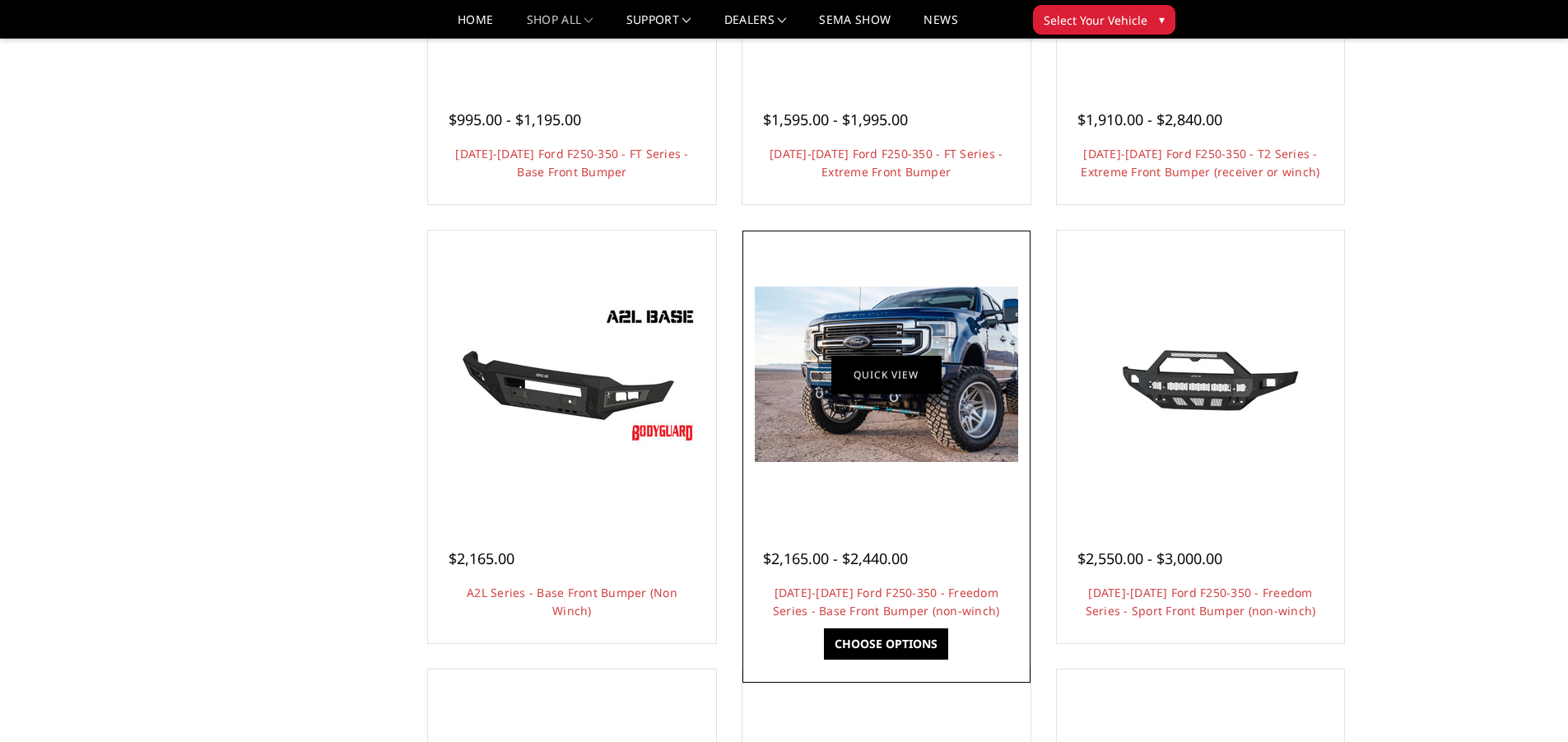
click at [890, 364] on link "Quick view" at bounding box center [887, 374] width 111 height 39
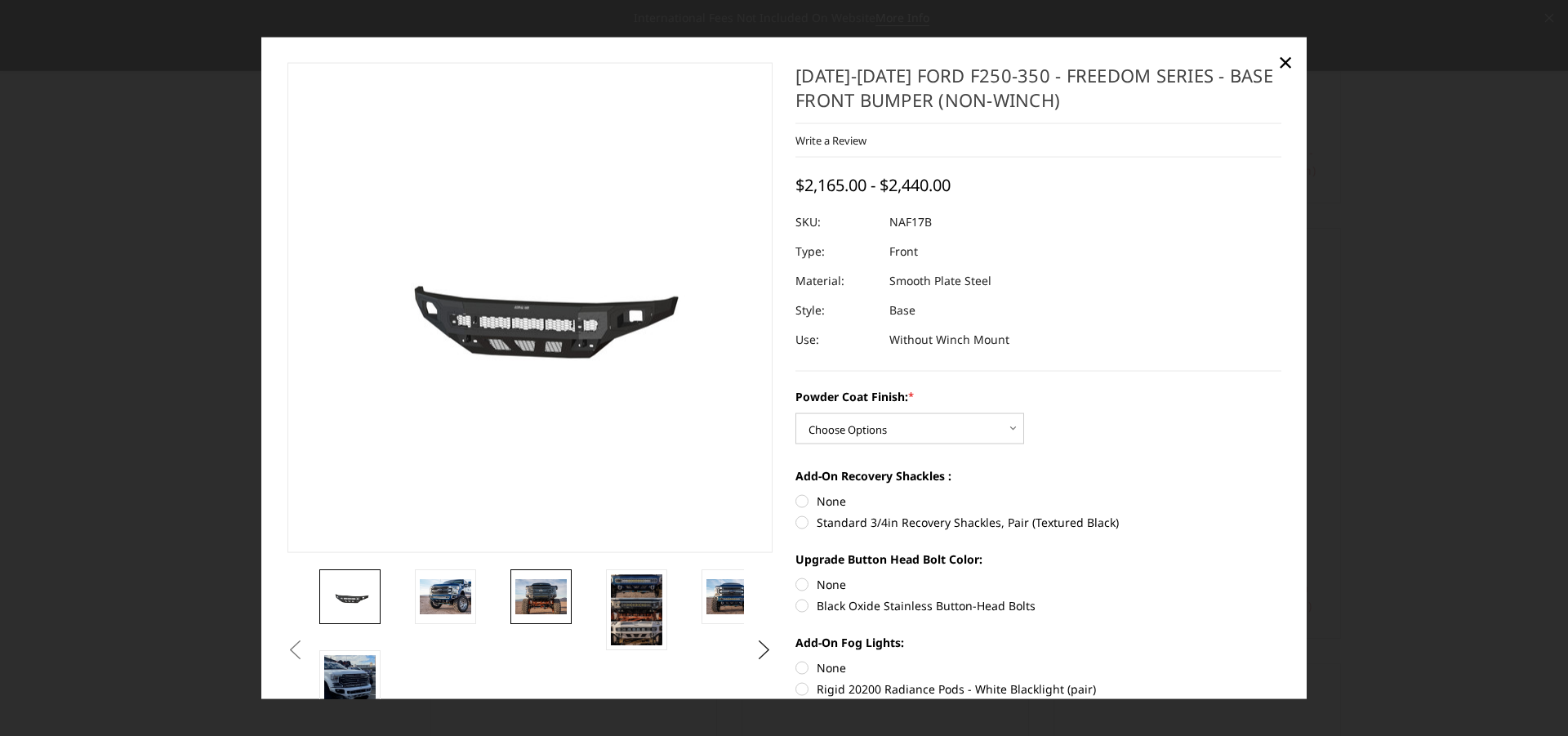
click at [538, 590] on img at bounding box center [541, 596] width 51 height 34
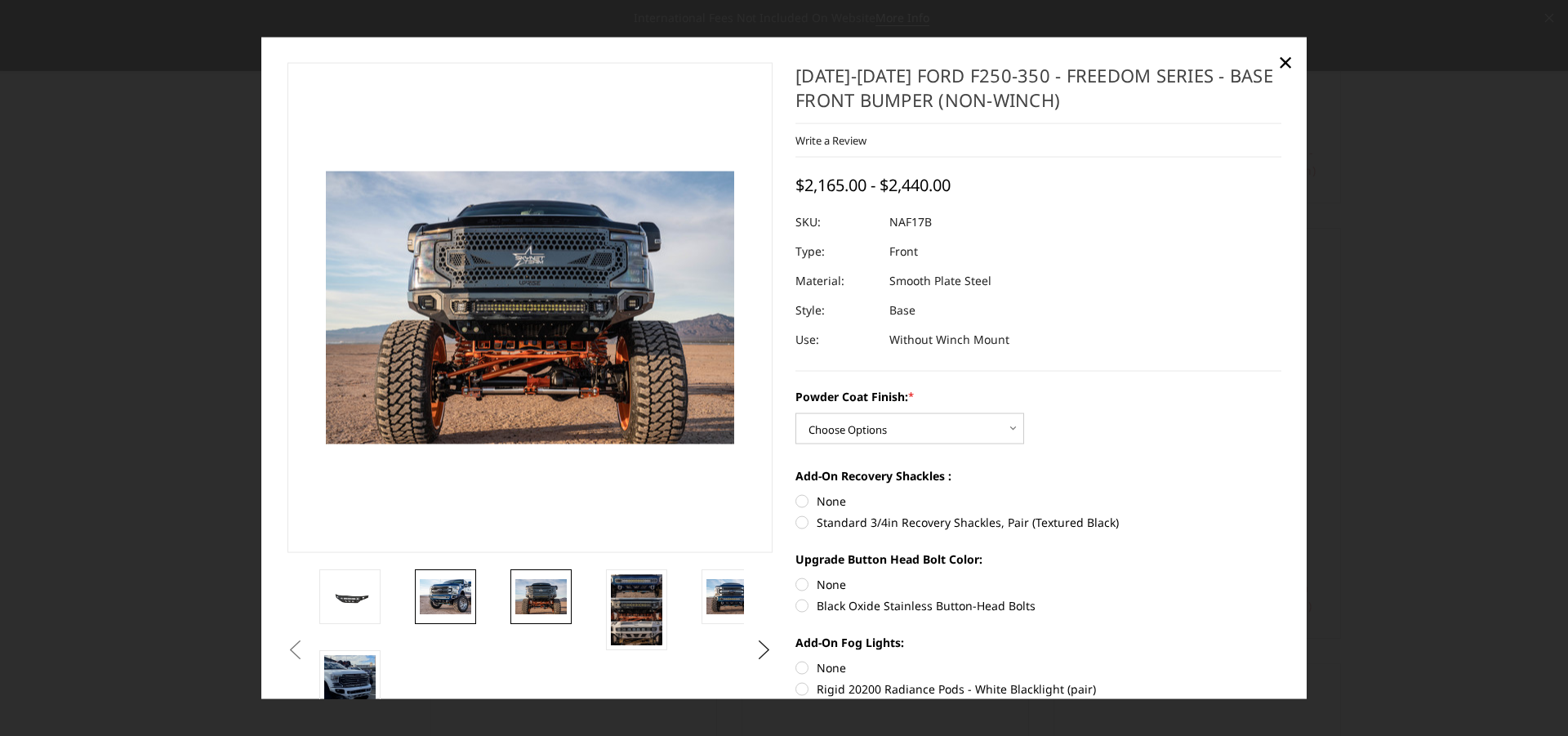
click at [441, 598] on img at bounding box center [445, 596] width 51 height 34
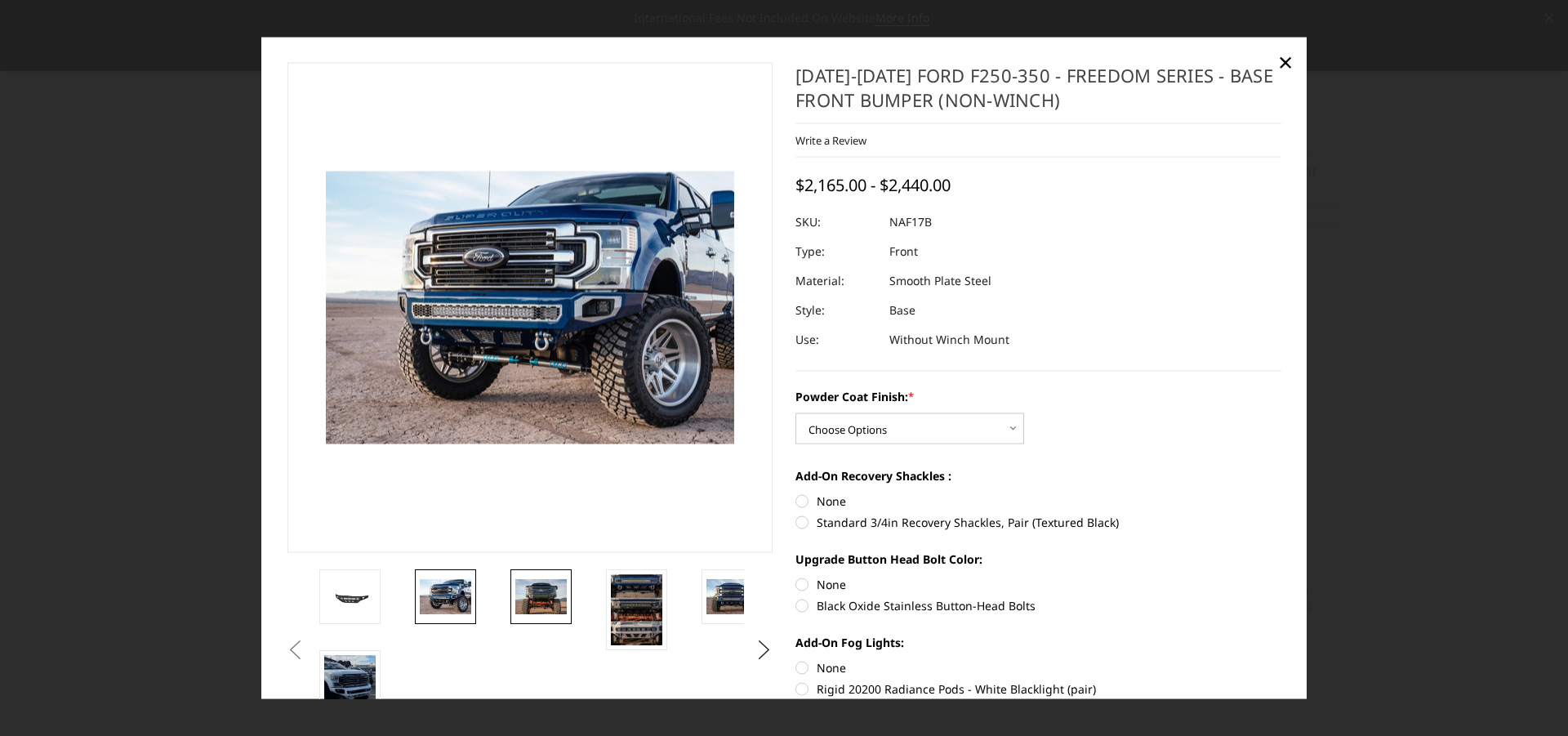
click at [562, 600] on img at bounding box center [541, 596] width 51 height 34
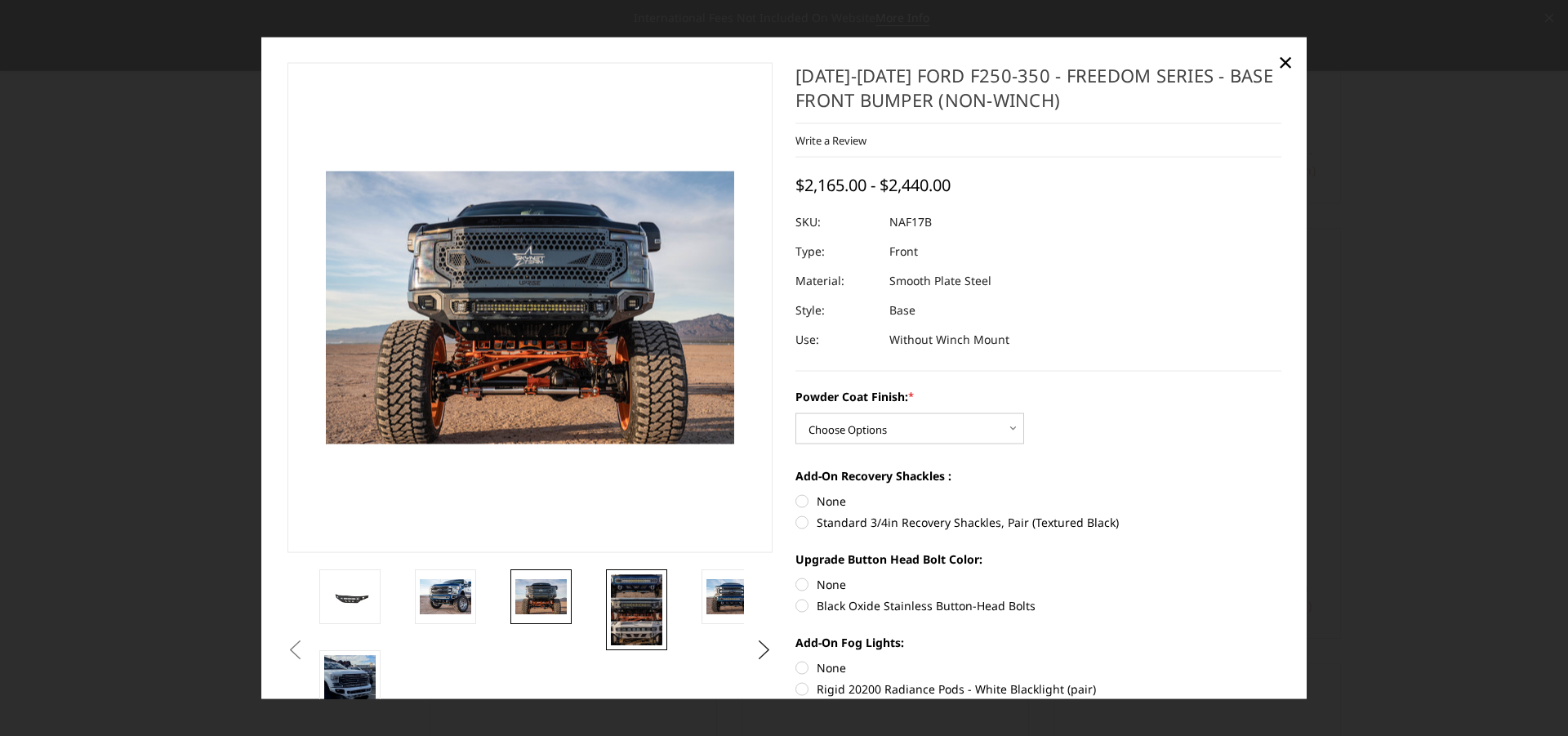
click at [632, 604] on img at bounding box center [636, 609] width 51 height 71
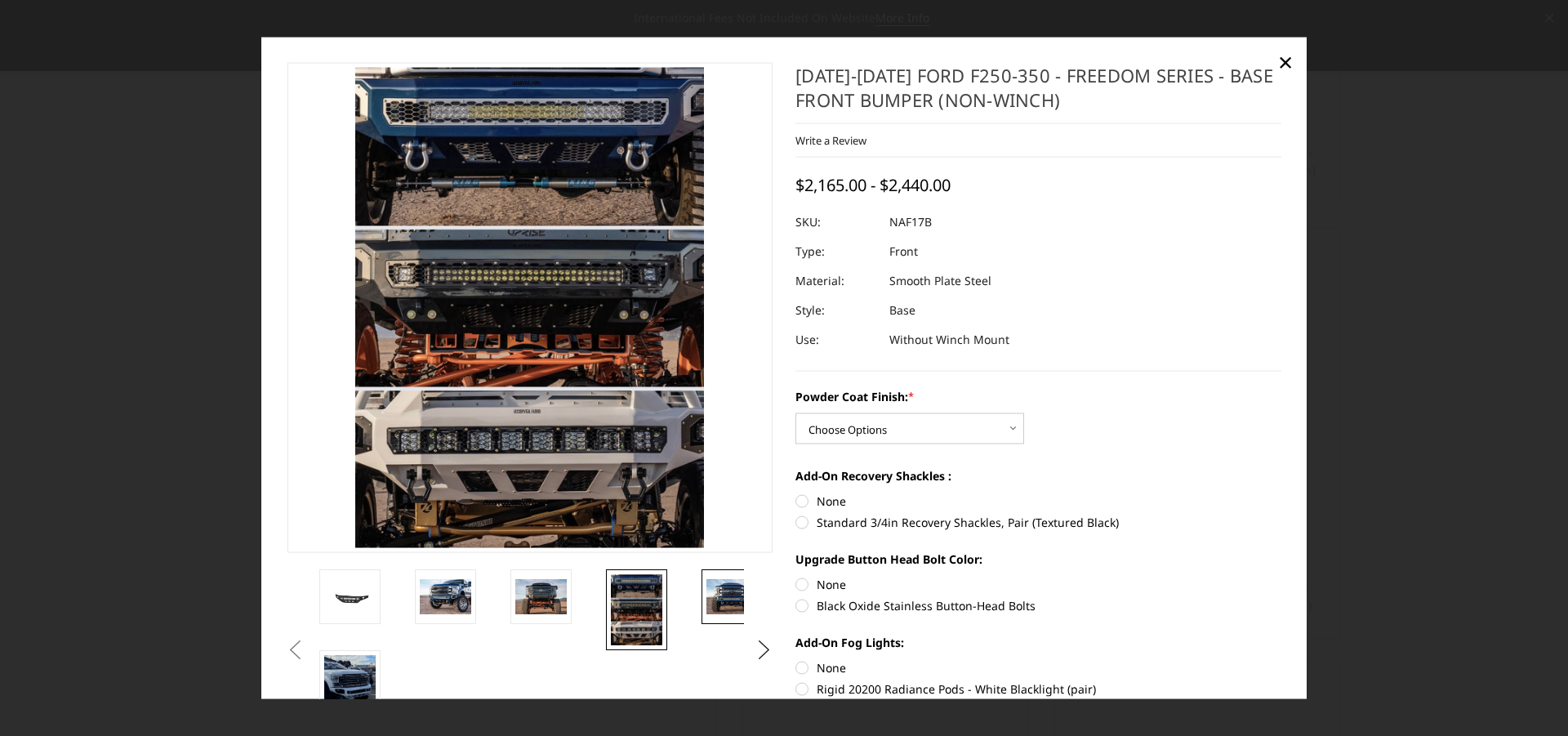
click at [726, 605] on img at bounding box center [732, 596] width 51 height 34
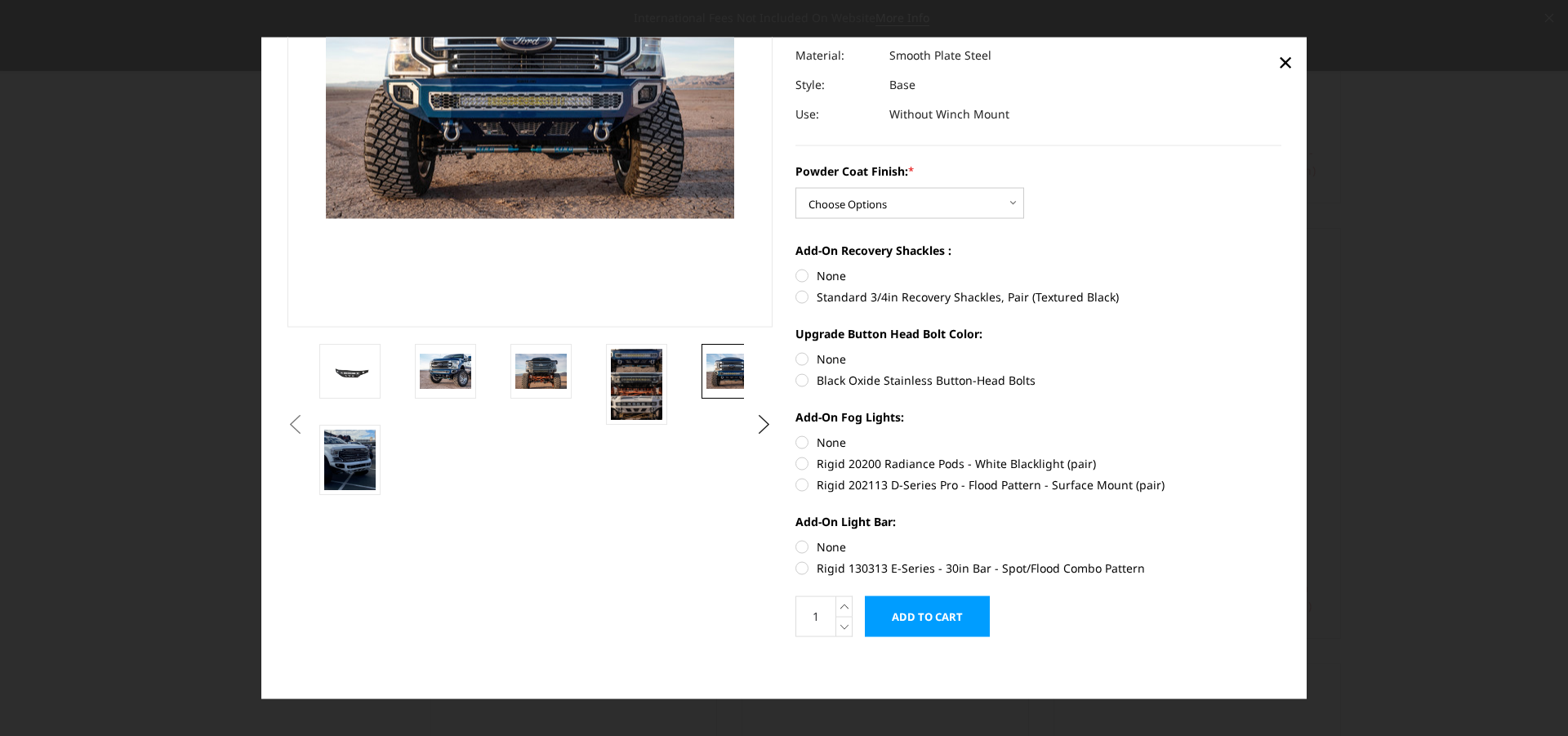
scroll to position [229, 0]
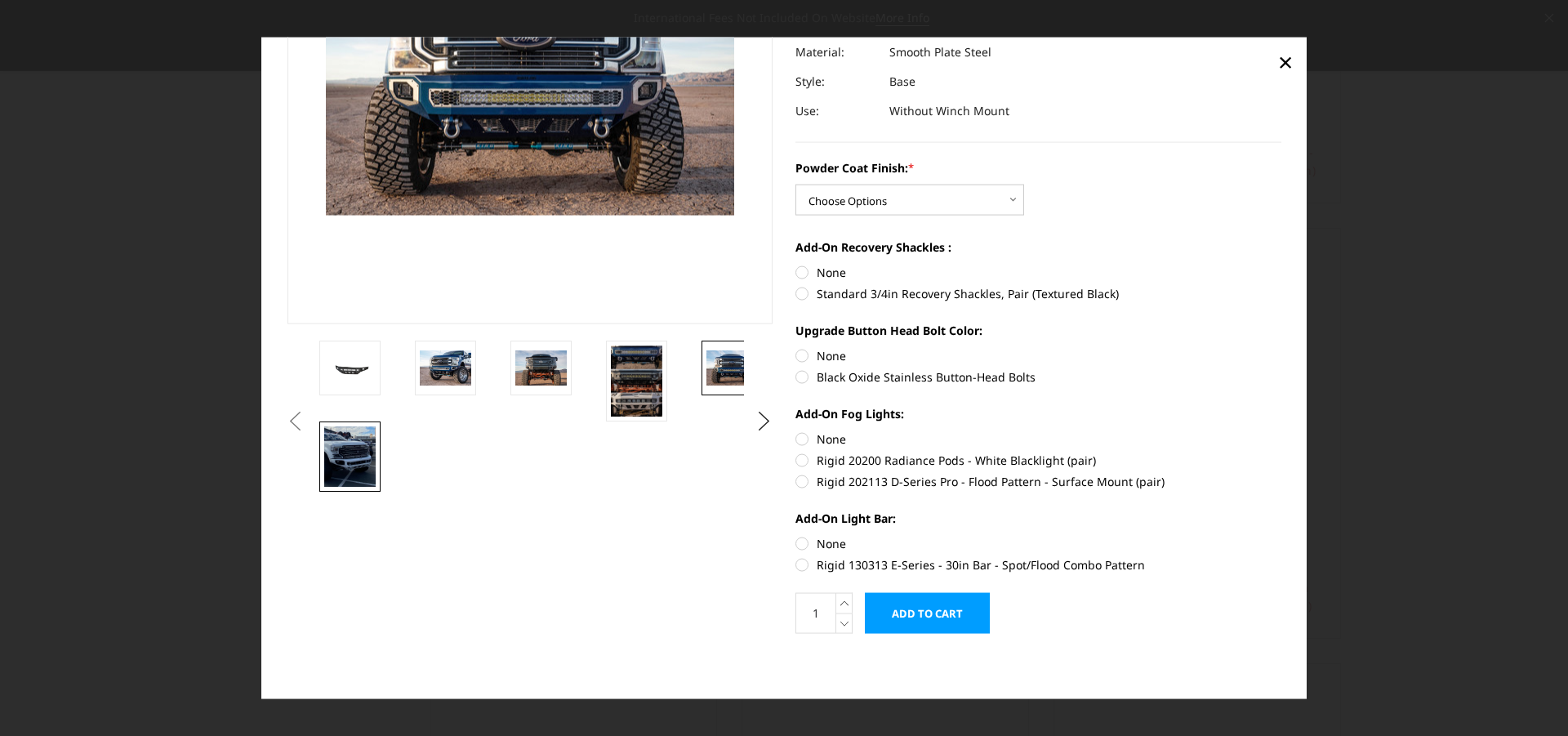
click at [367, 465] on img at bounding box center [349, 456] width 51 height 61
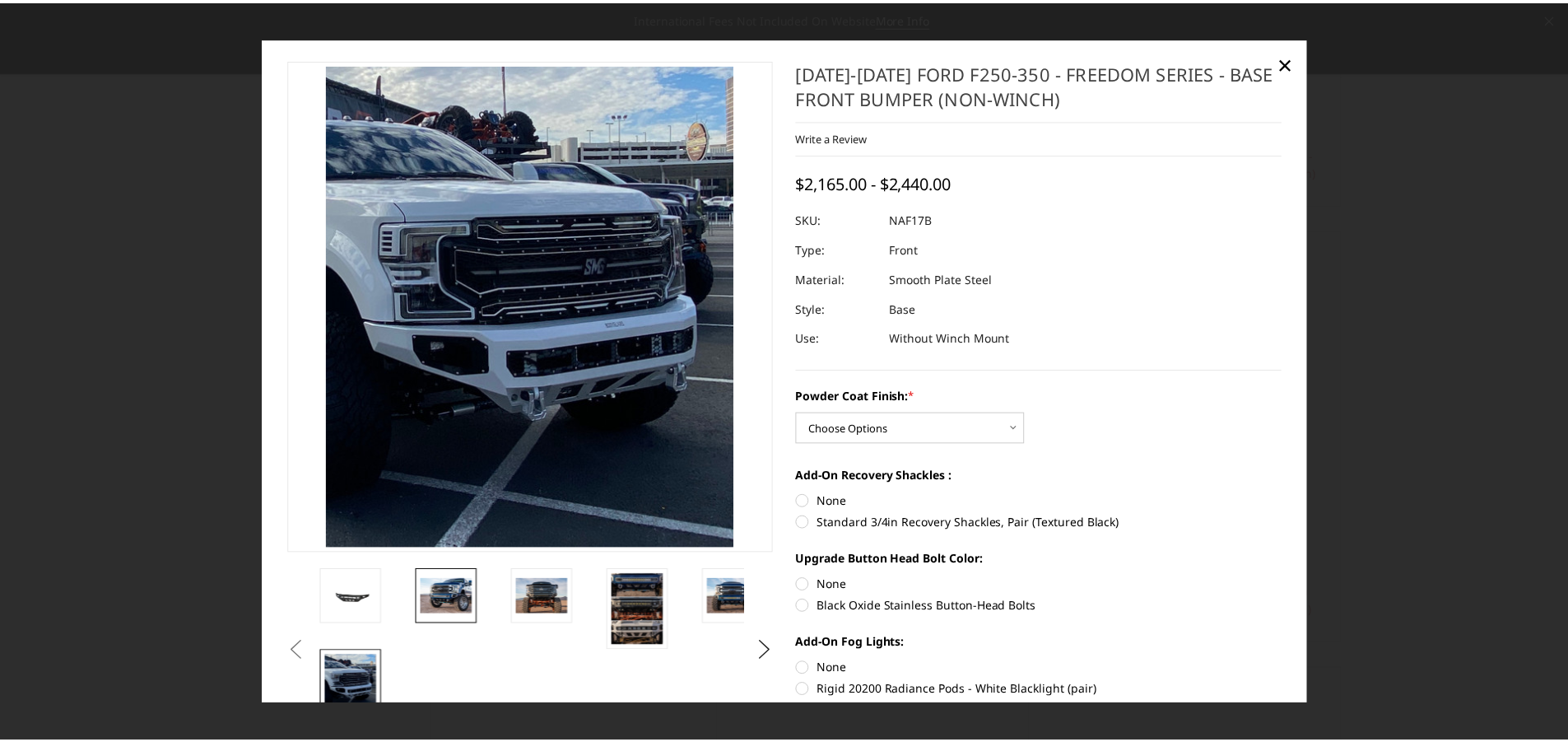
scroll to position [0, 0]
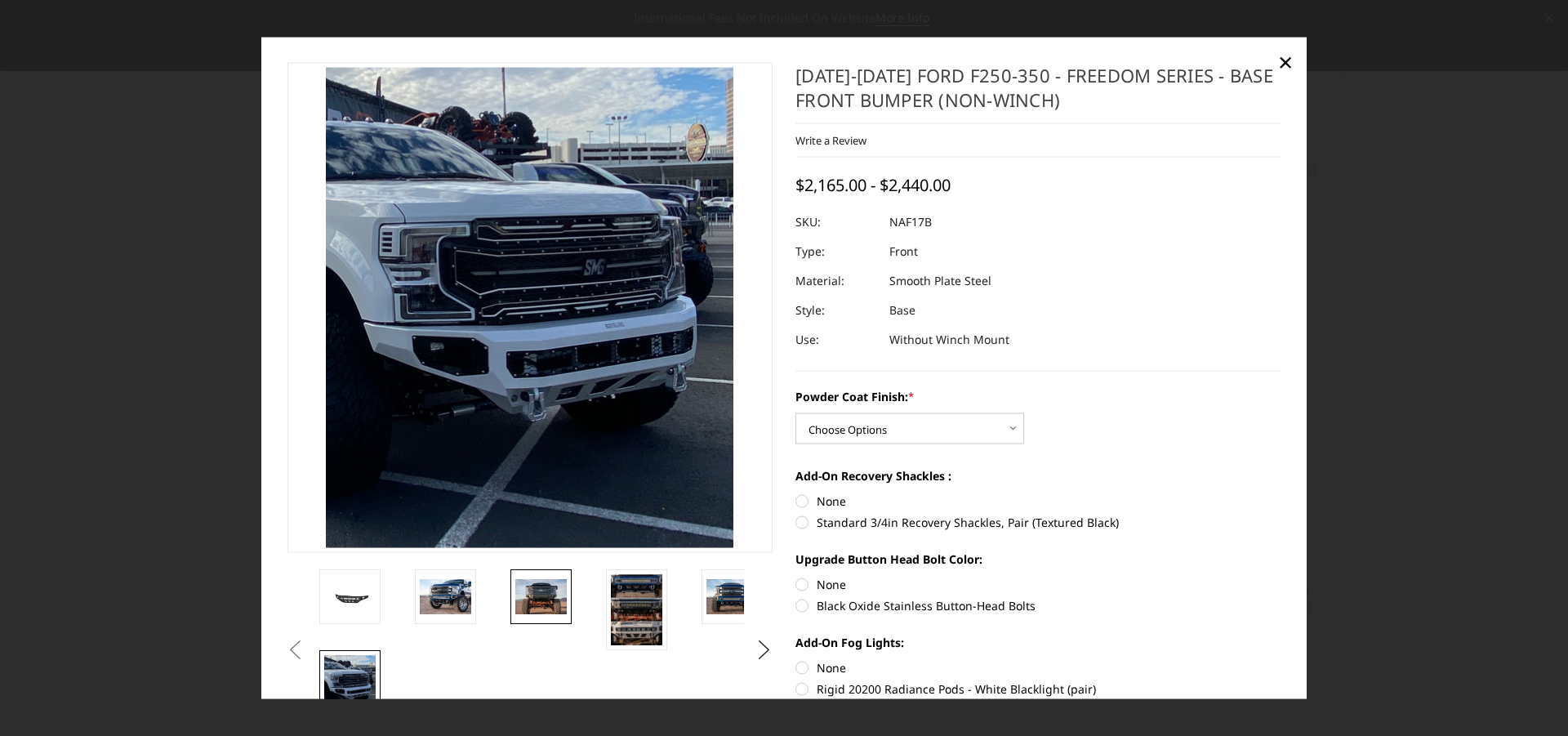
click at [546, 583] on img at bounding box center [541, 596] width 51 height 34
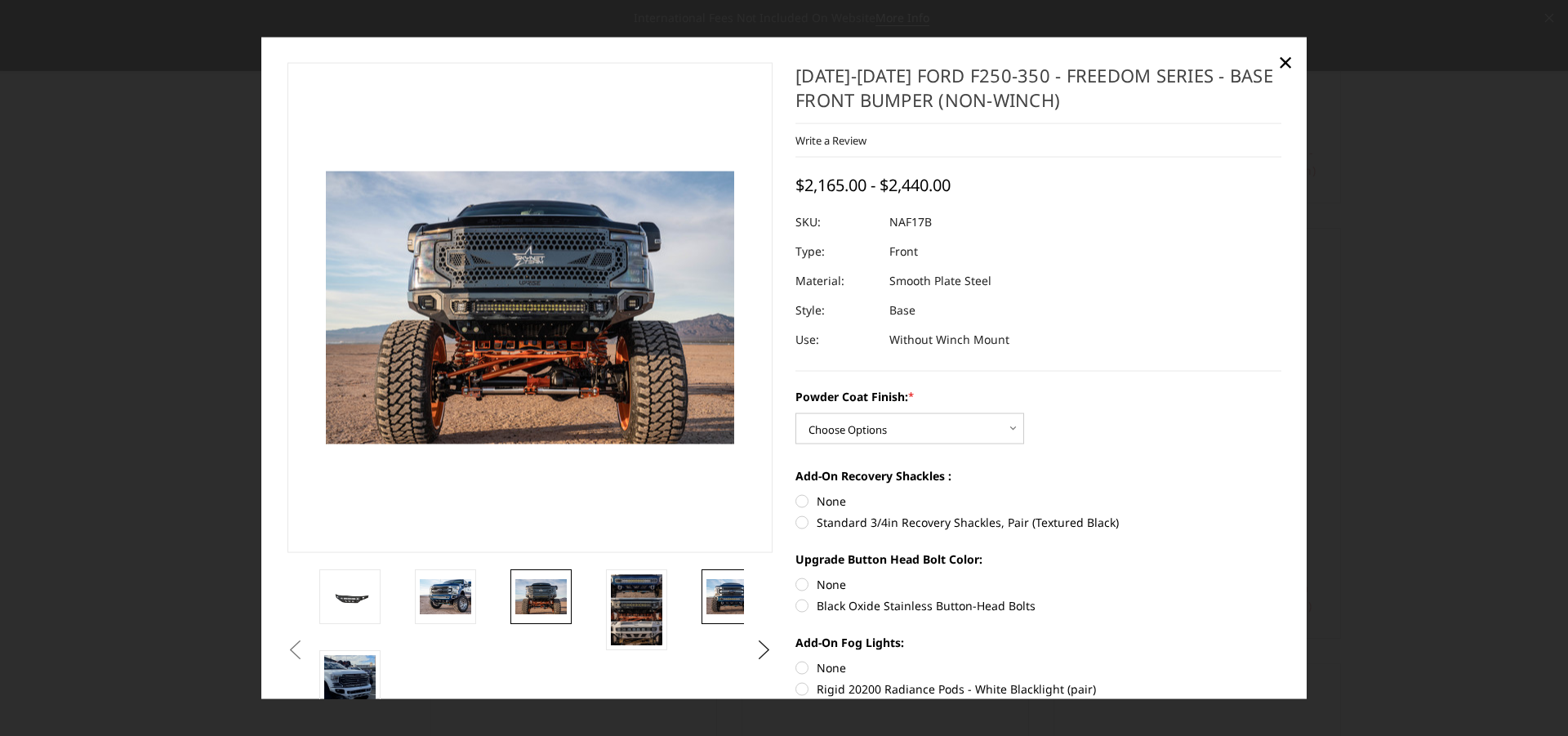
click at [714, 591] on img at bounding box center [732, 596] width 51 height 34
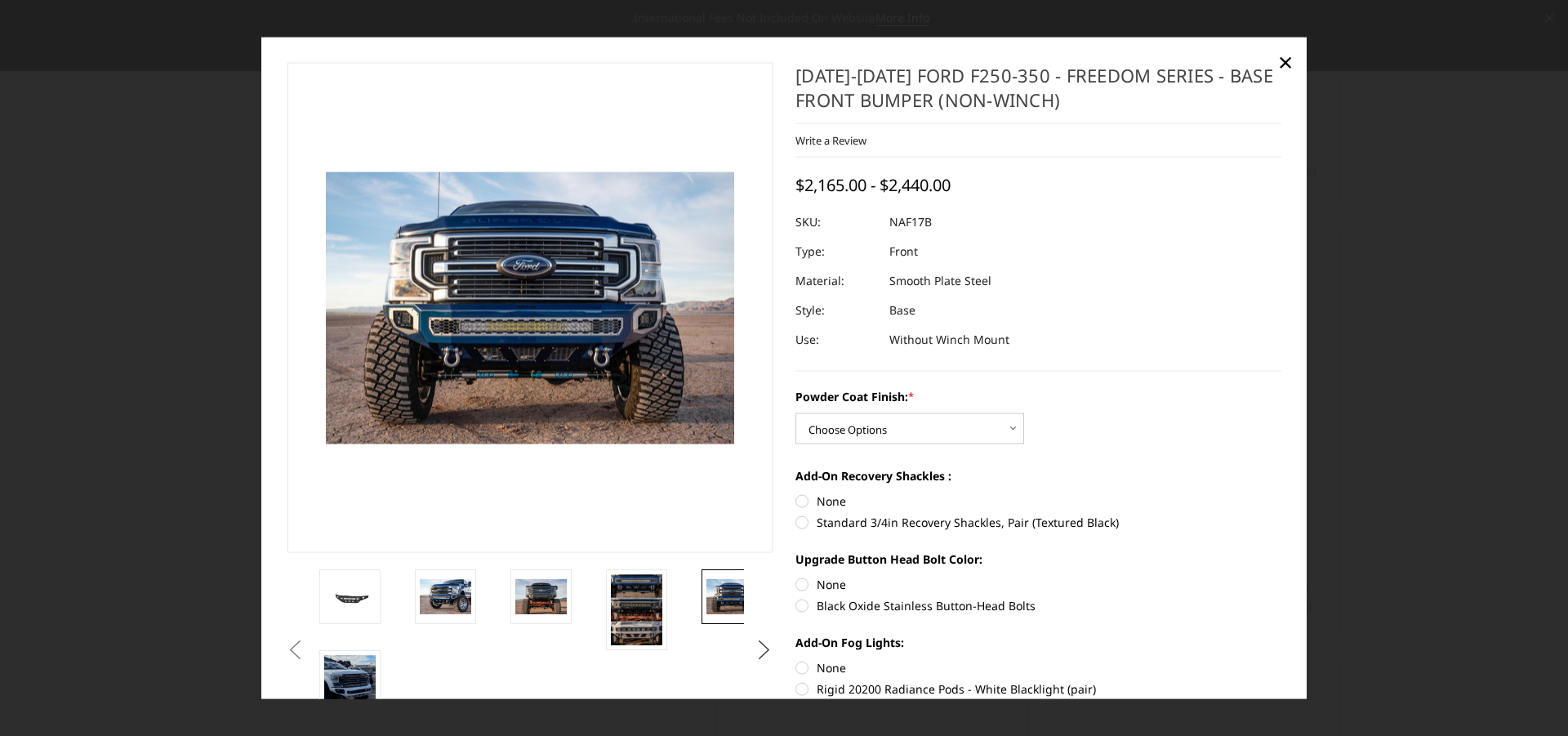
click at [759, 654] on button "Next" at bounding box center [763, 649] width 25 height 25
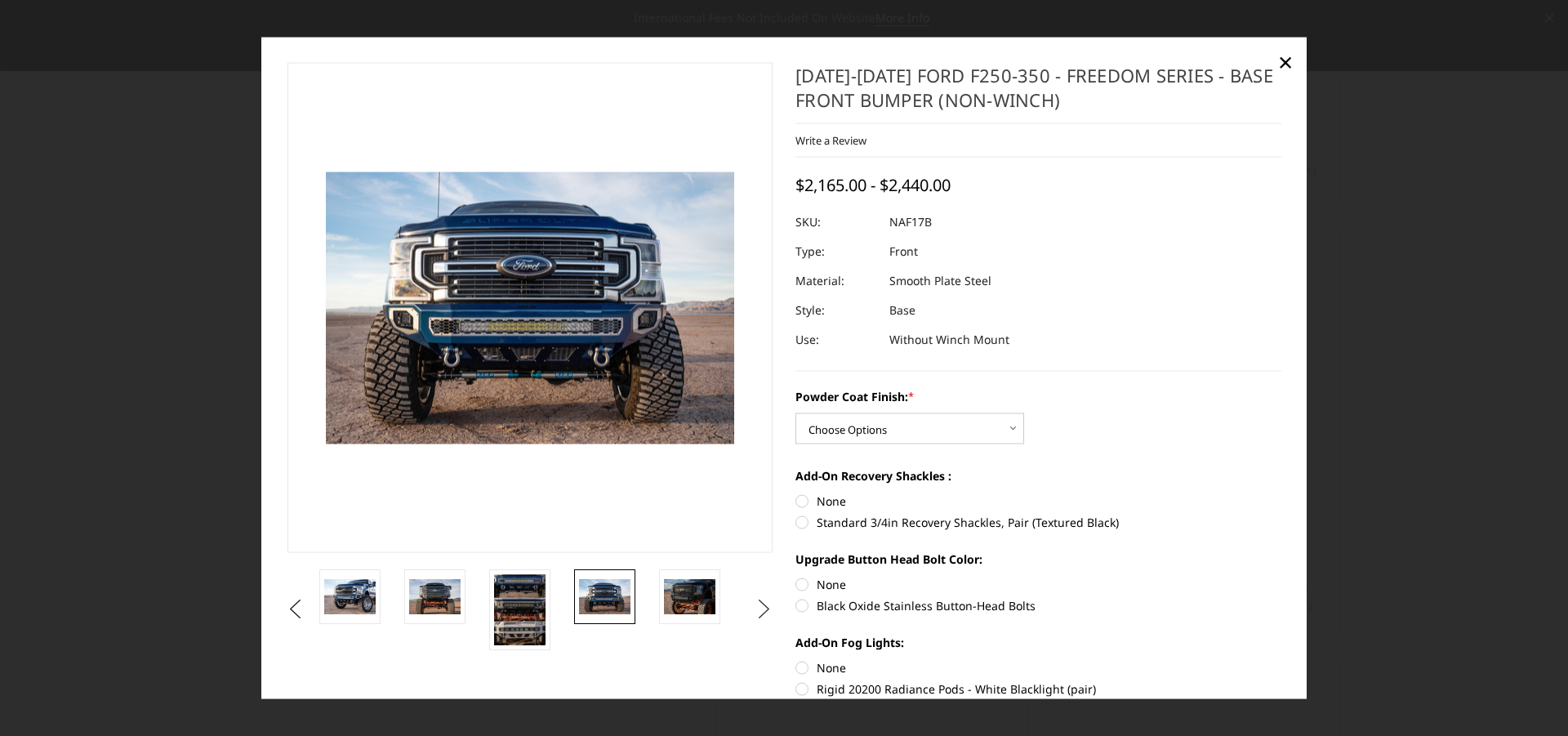
click at [758, 654] on div "Previous Next *" at bounding box center [784, 482] width 1017 height 839
click at [685, 604] on img at bounding box center [690, 596] width 51 height 34
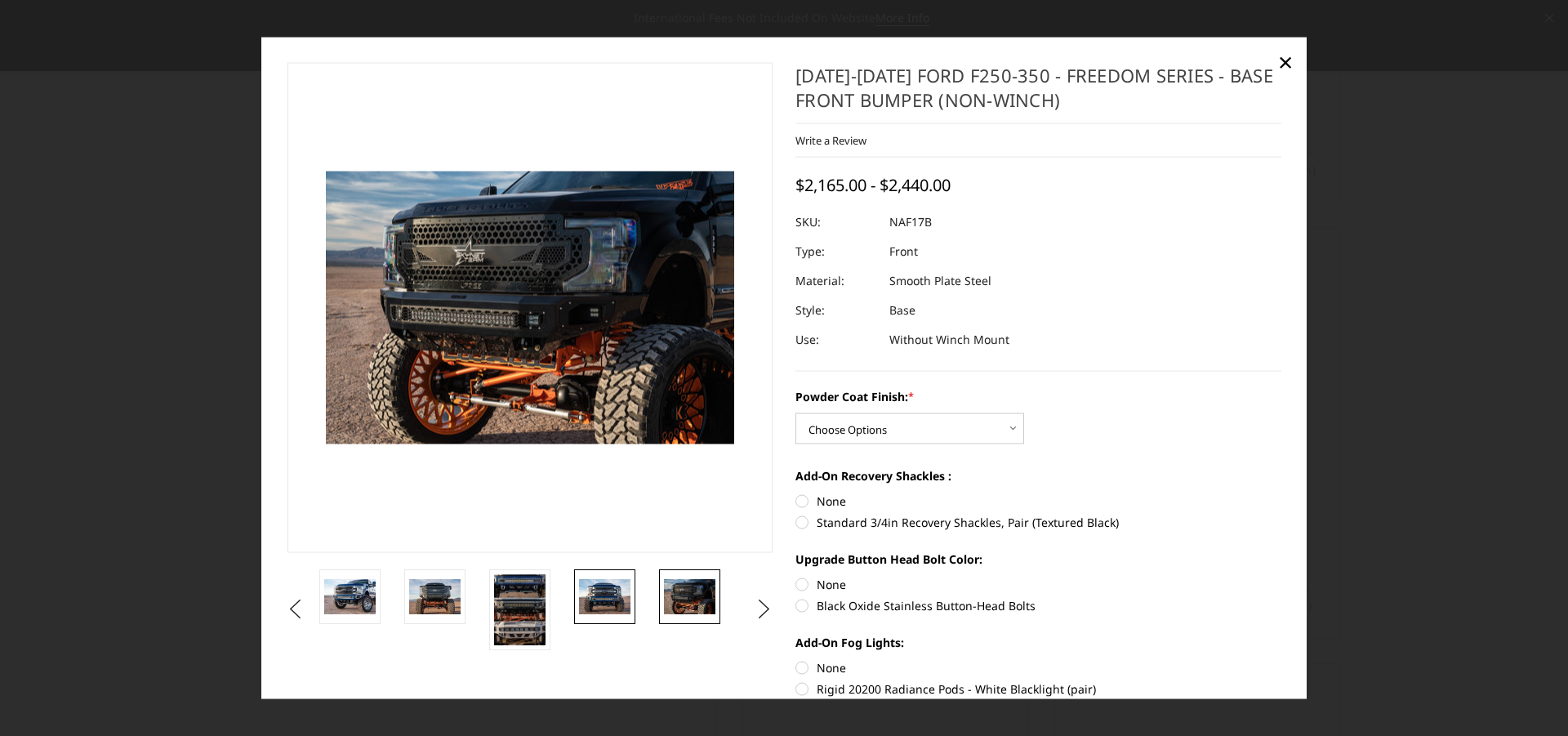
click at [601, 594] on img at bounding box center [604, 596] width 51 height 34
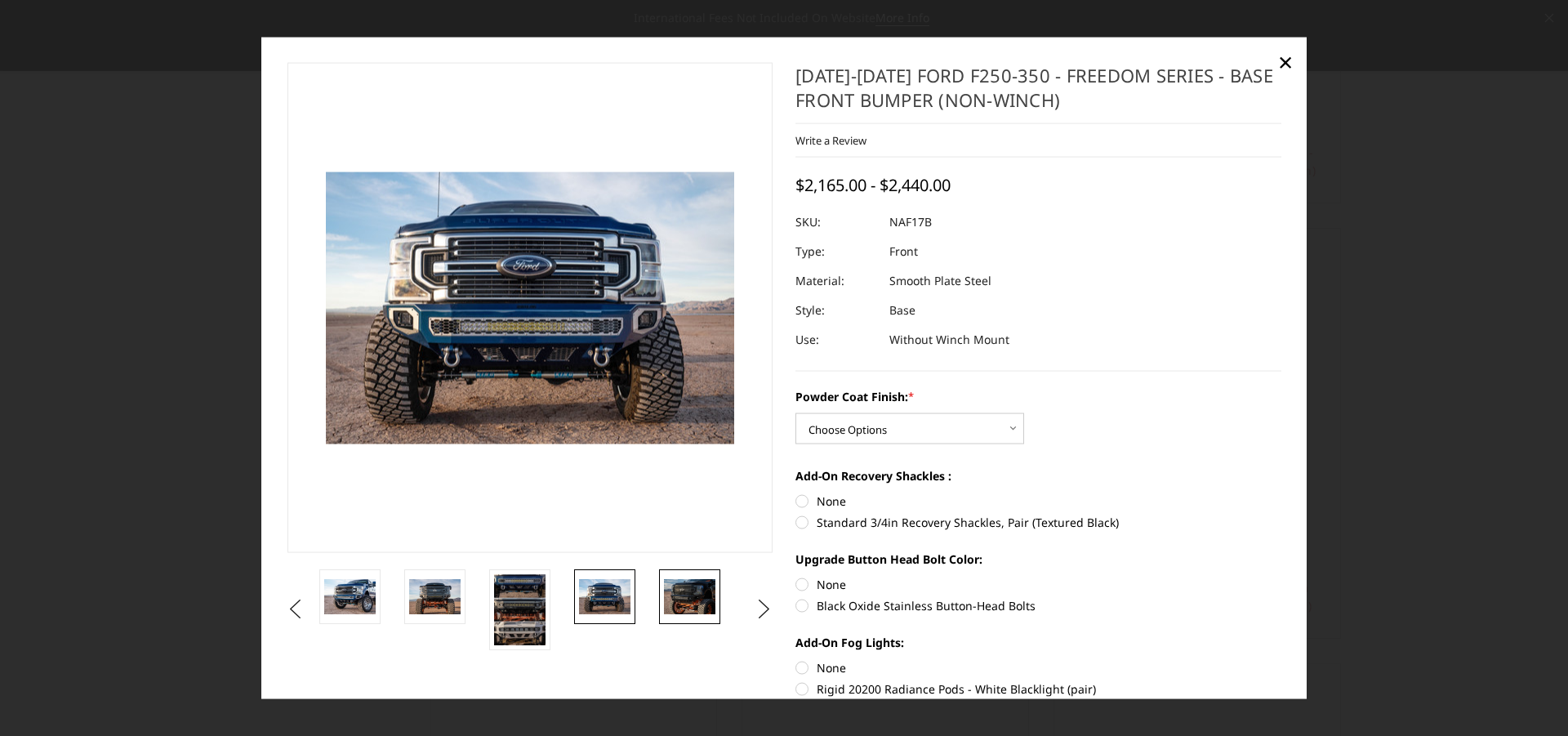
click at [696, 599] on img at bounding box center [690, 596] width 51 height 34
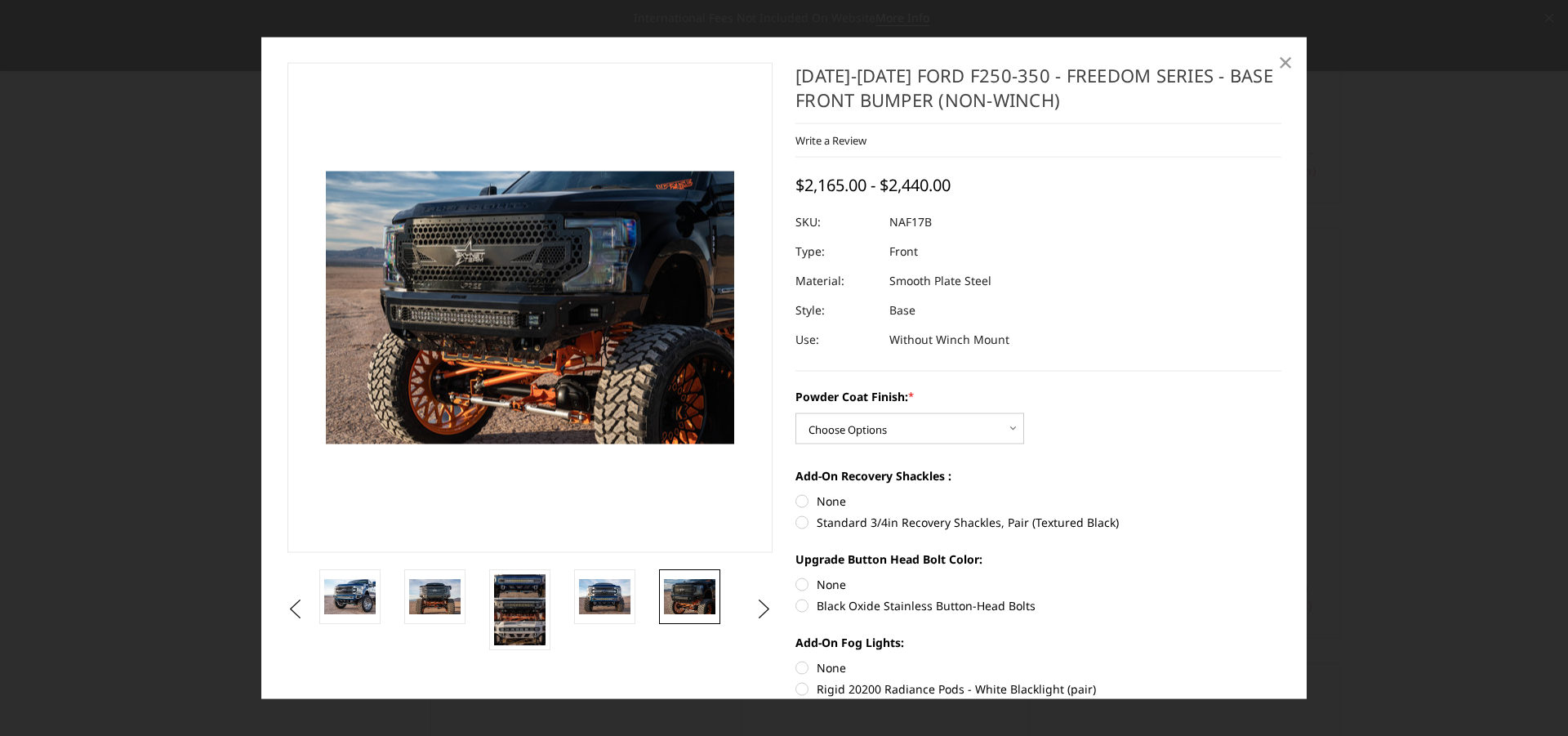
click at [1281, 56] on span "×" at bounding box center [1284, 62] width 15 height 35
